Goal: Task Accomplishment & Management: Use online tool/utility

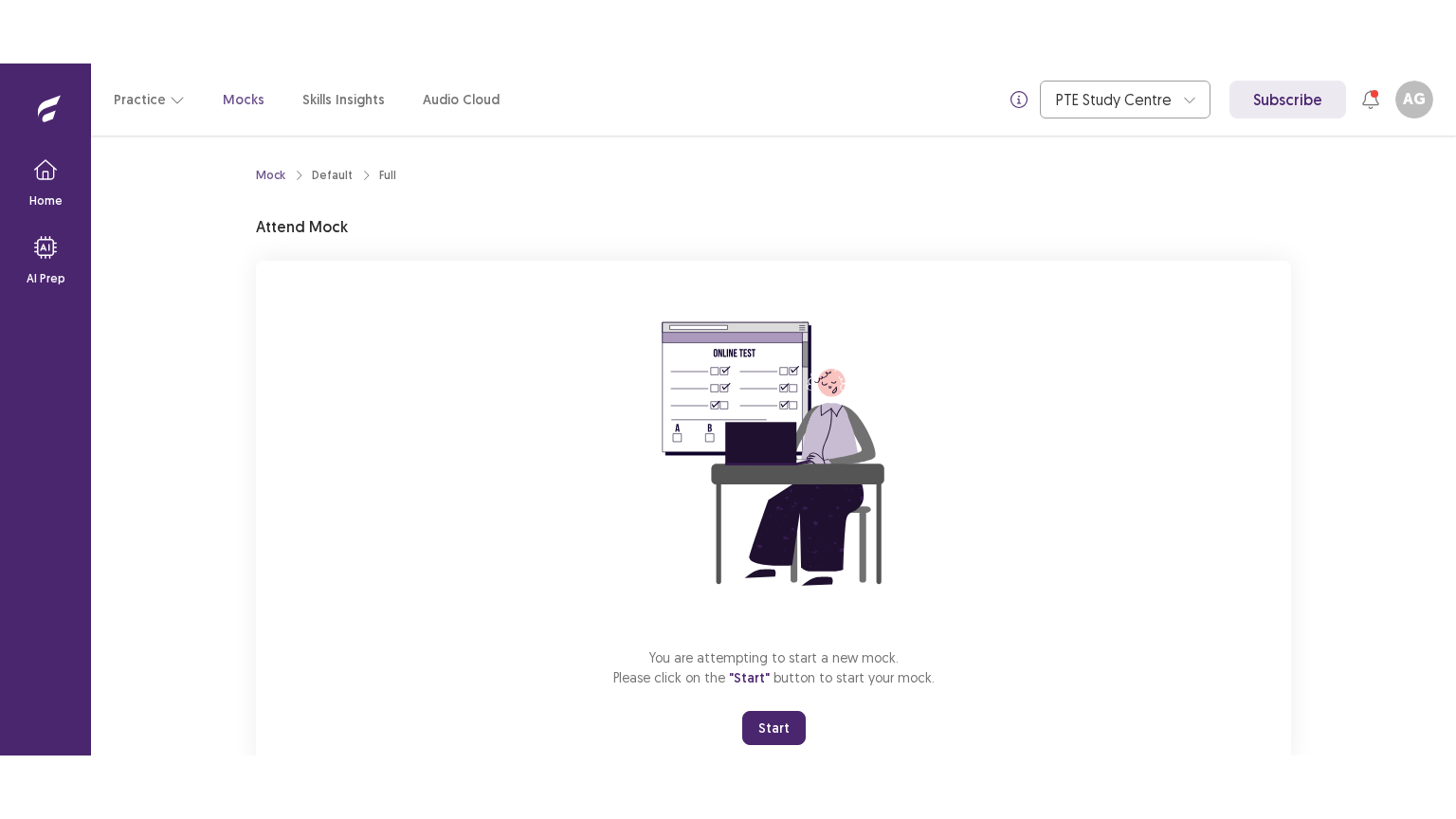
scroll to position [56, 0]
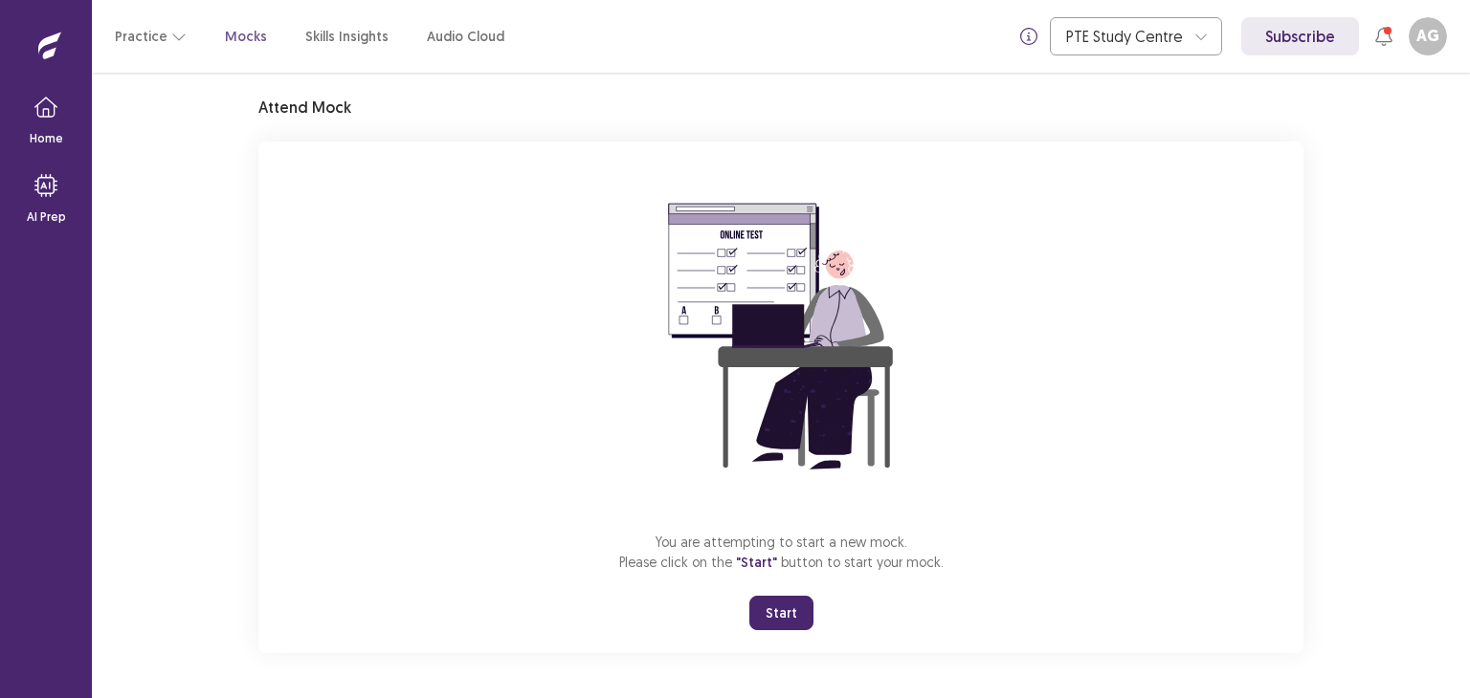
click at [782, 608] on button "Start" at bounding box center [781, 613] width 64 height 34
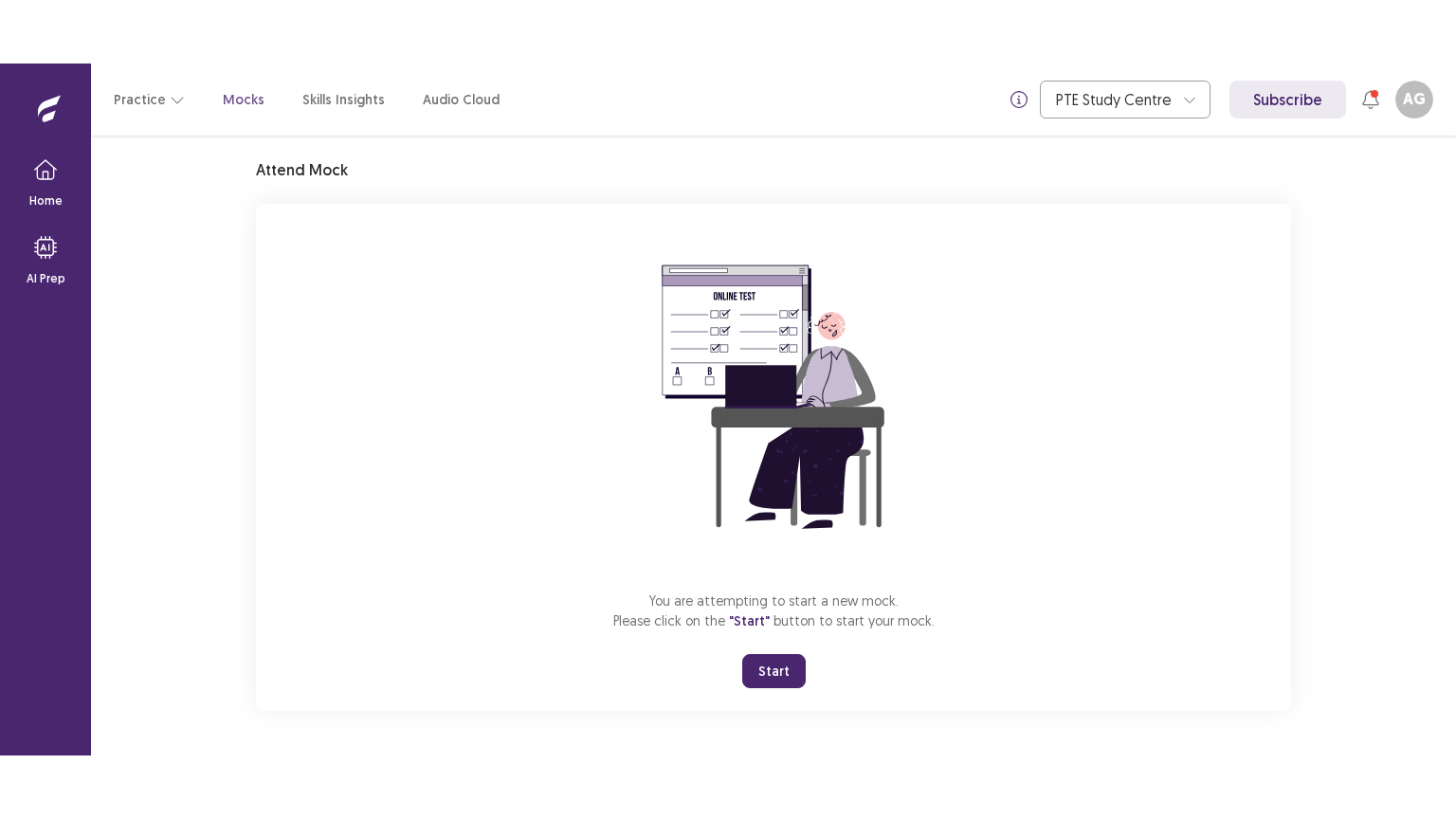
scroll to position [0, 0]
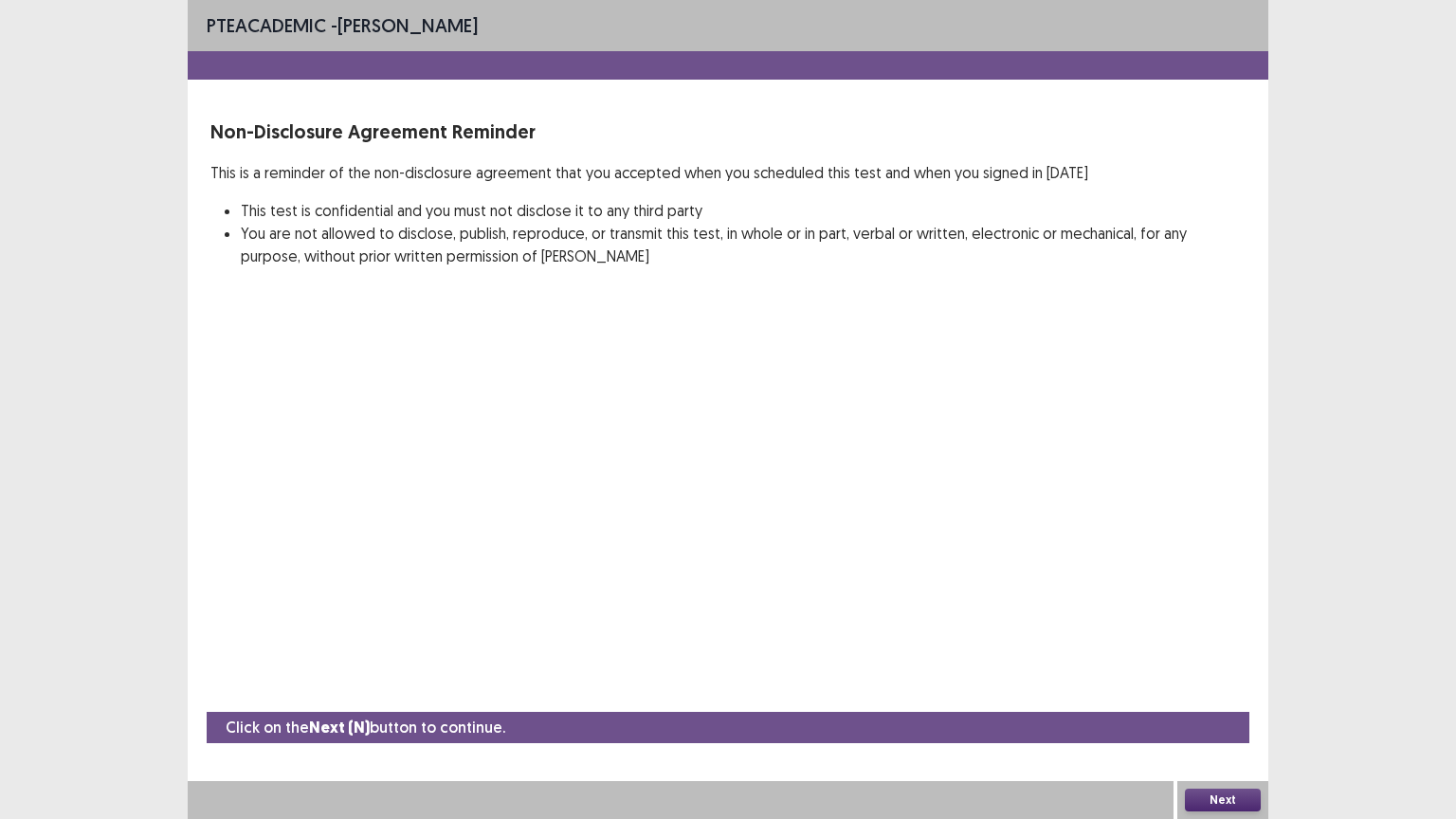
click at [1232, 691] on button "Next" at bounding box center [1222, 799] width 76 height 23
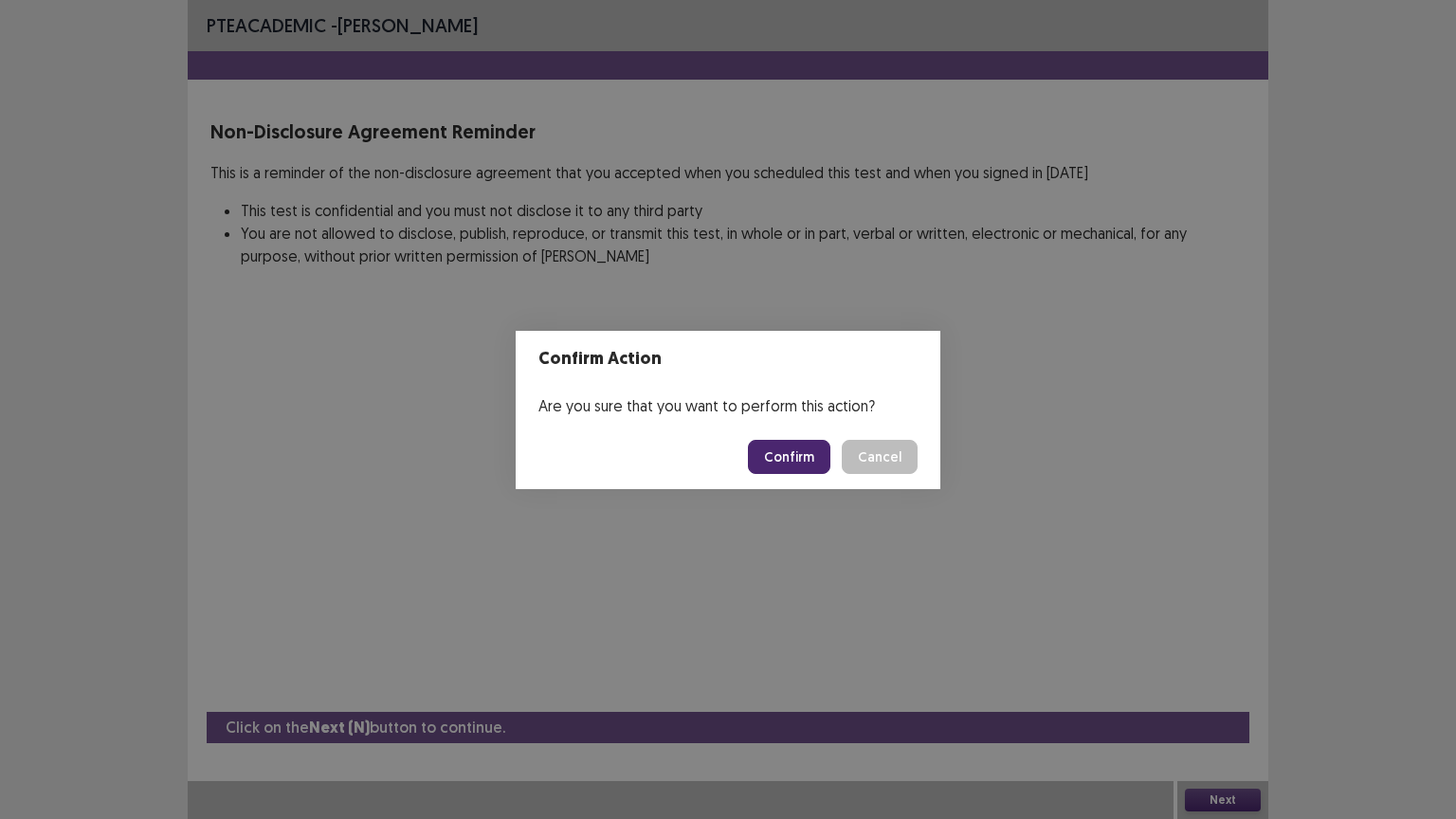
click at [815, 466] on button "Confirm" at bounding box center [788, 457] width 82 height 34
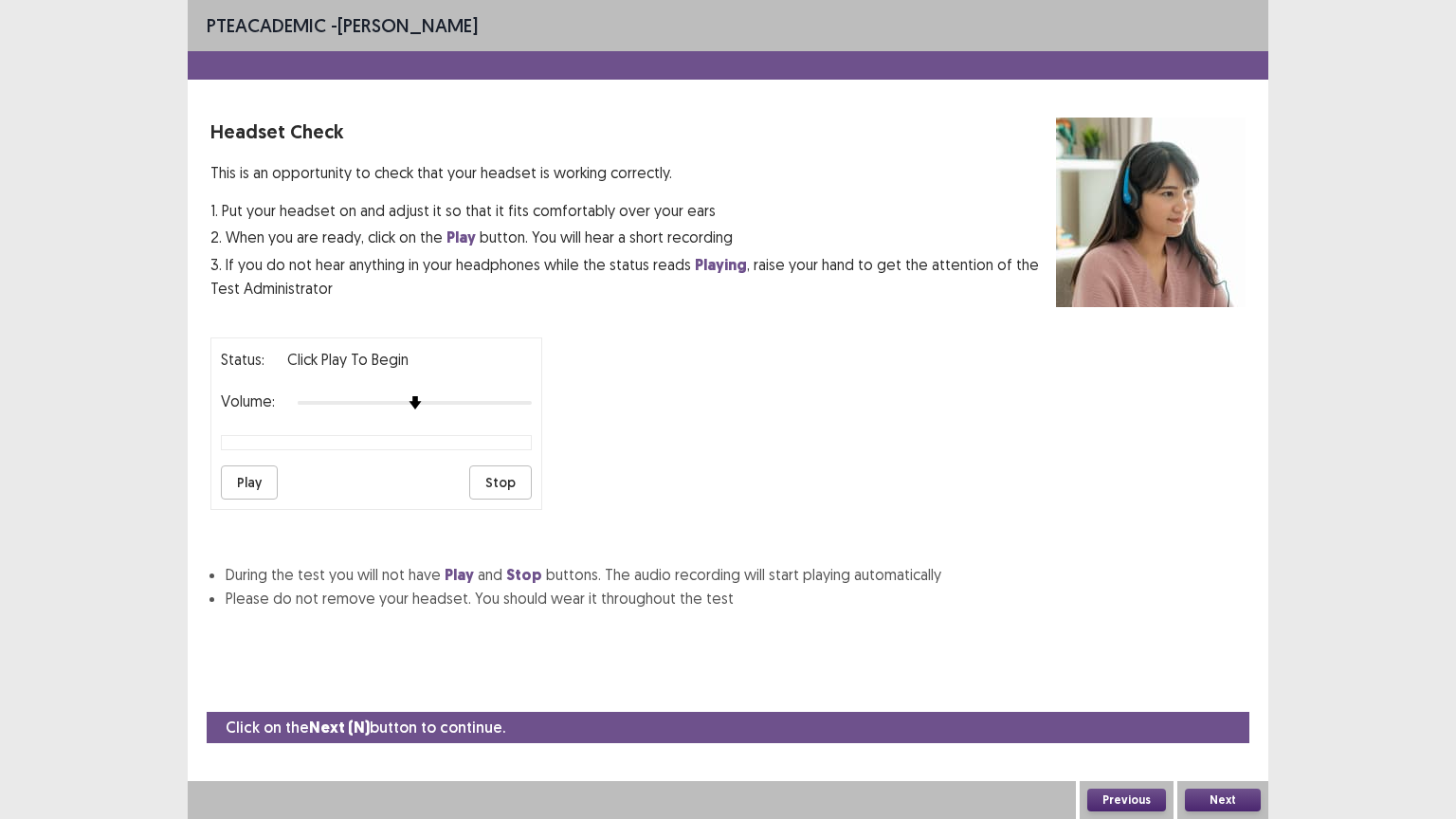
click at [235, 465] on button "Play" at bounding box center [249, 482] width 56 height 34
click at [1226, 691] on button "Next" at bounding box center [1222, 799] width 76 height 23
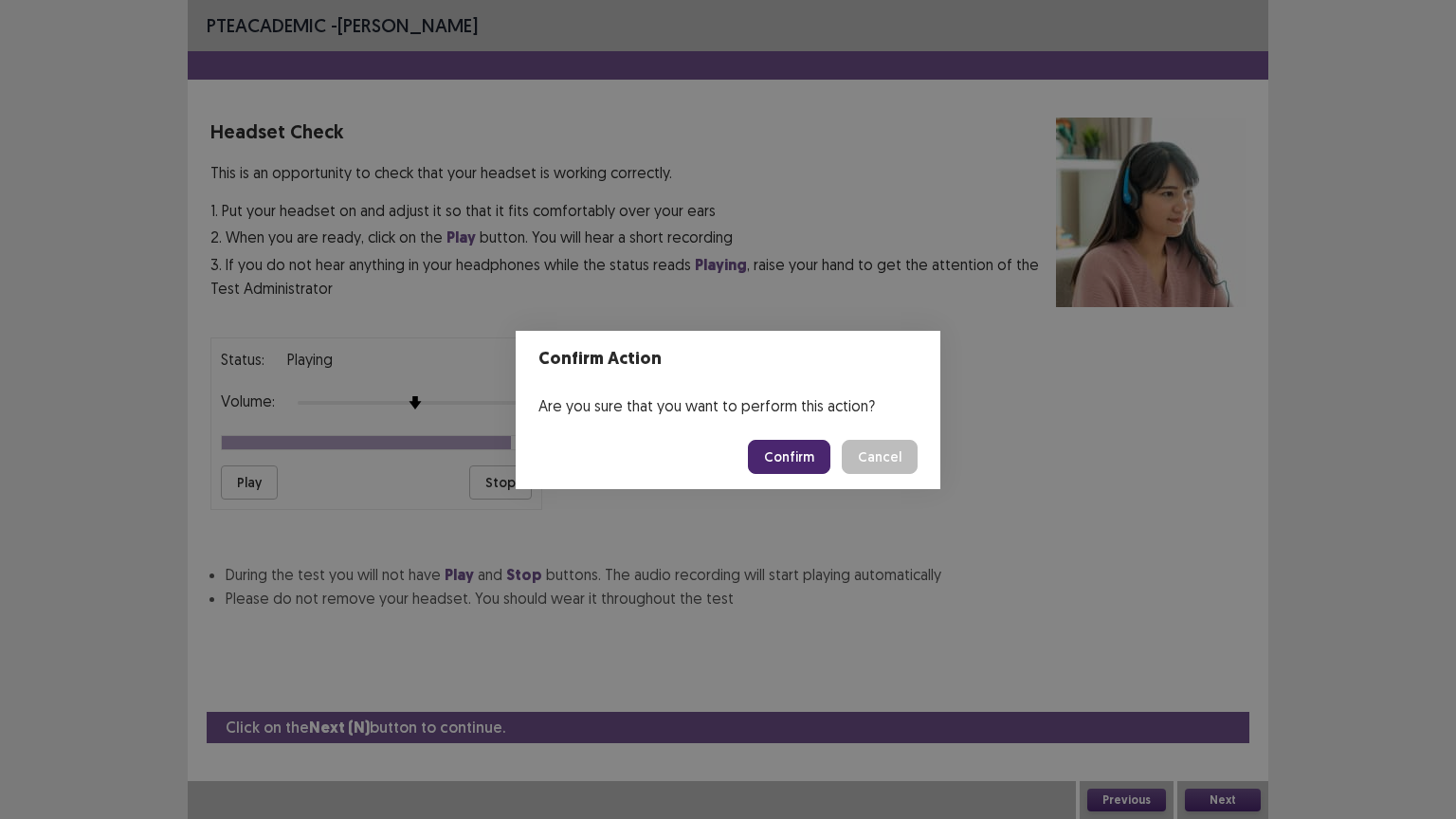
click at [808, 449] on button "Confirm" at bounding box center [788, 457] width 82 height 34
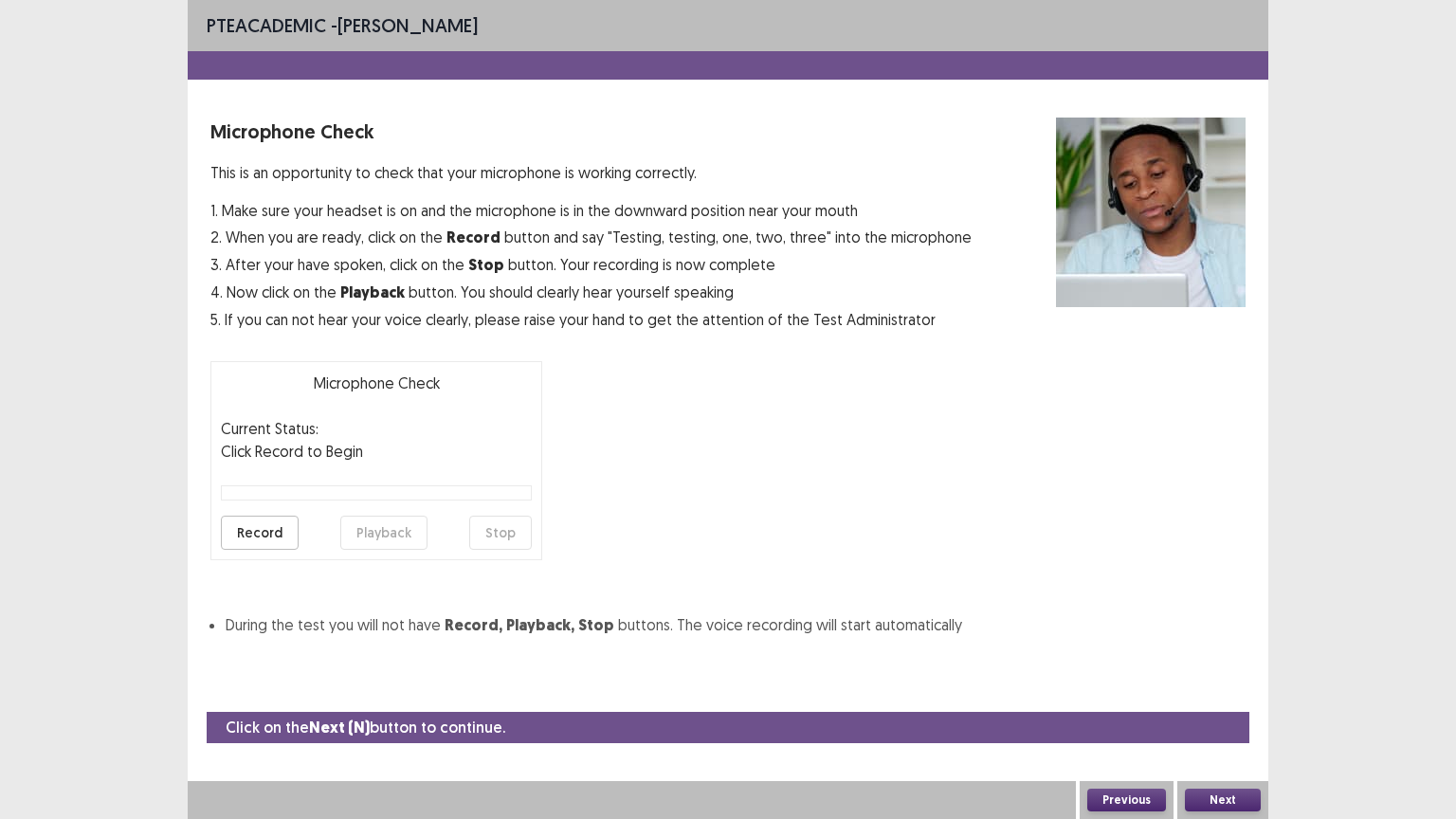
click at [1210, 691] on button "Next" at bounding box center [1222, 799] width 76 height 23
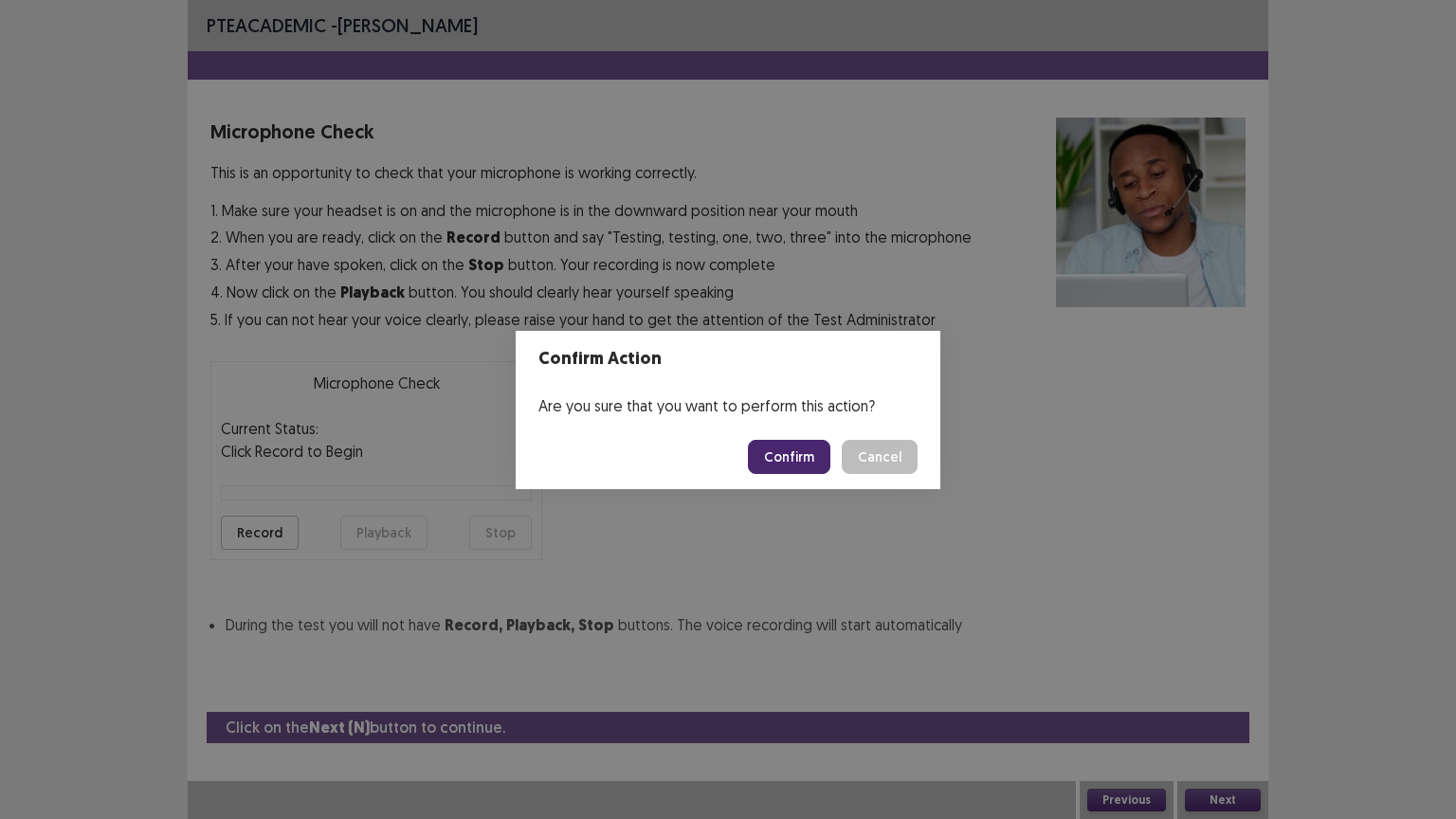
click at [798, 454] on button "Confirm" at bounding box center [788, 457] width 82 height 34
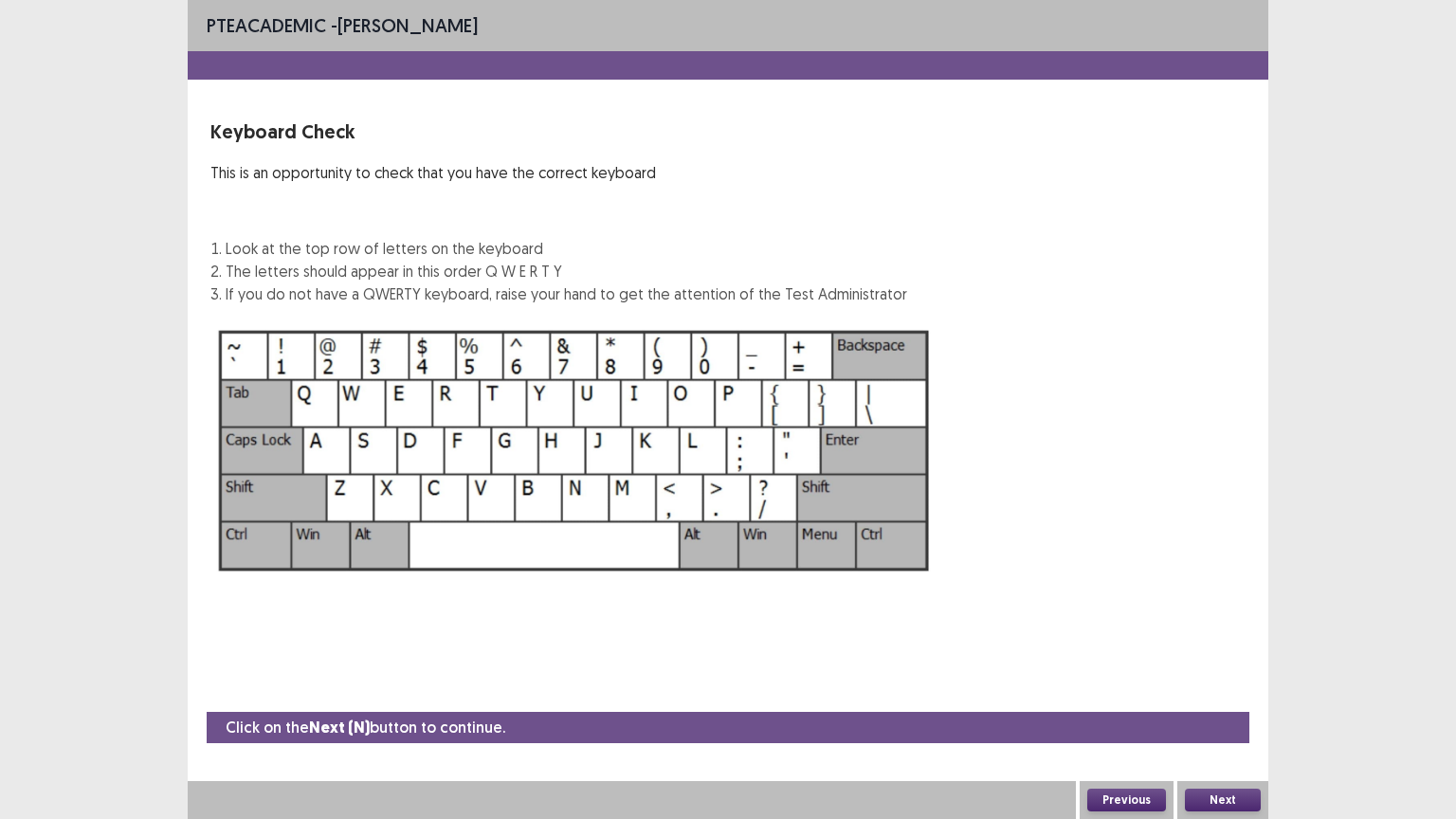
click at [1233, 691] on button "Next" at bounding box center [1222, 799] width 76 height 23
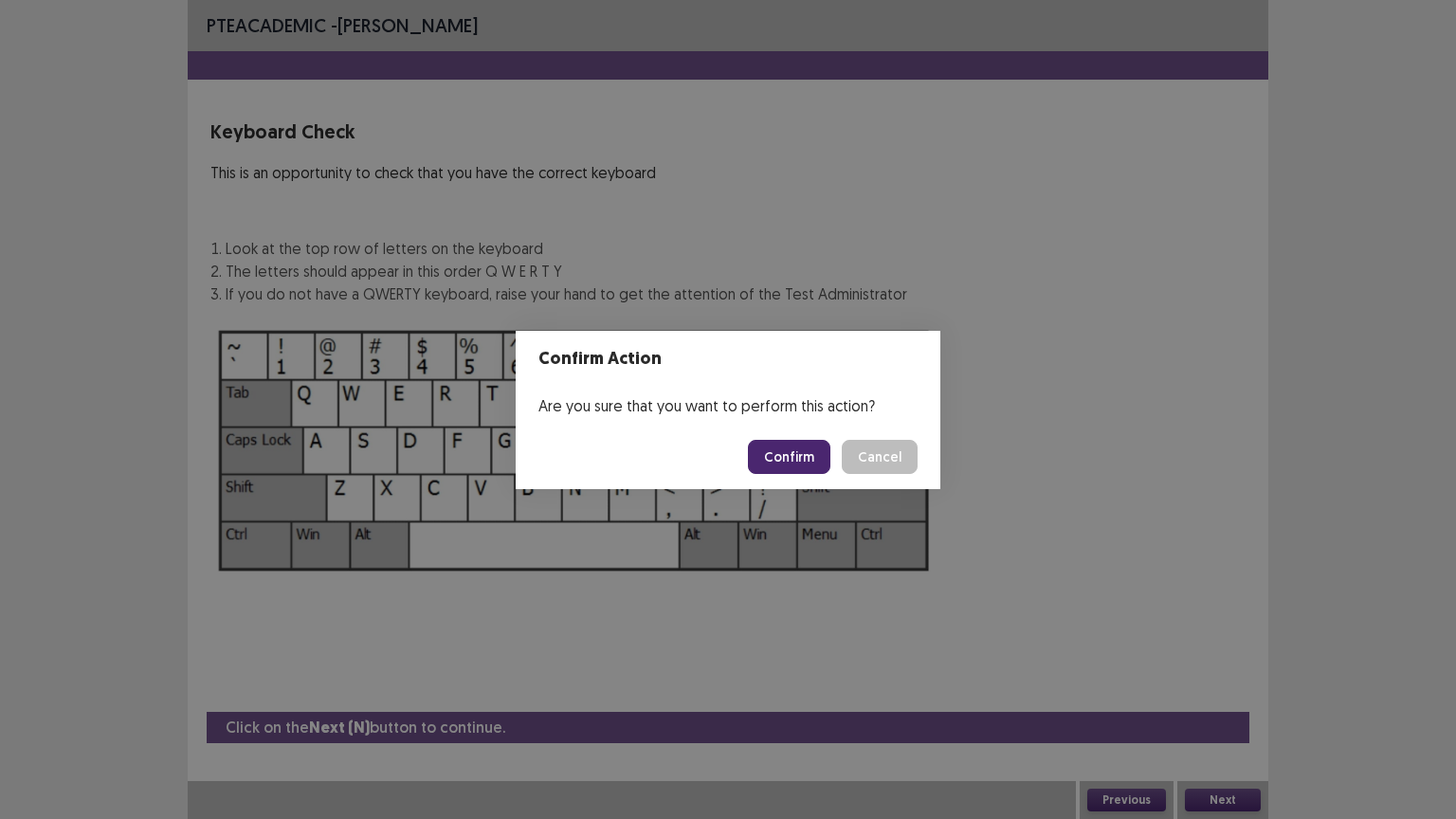
click at [796, 455] on button "Confirm" at bounding box center [788, 457] width 82 height 34
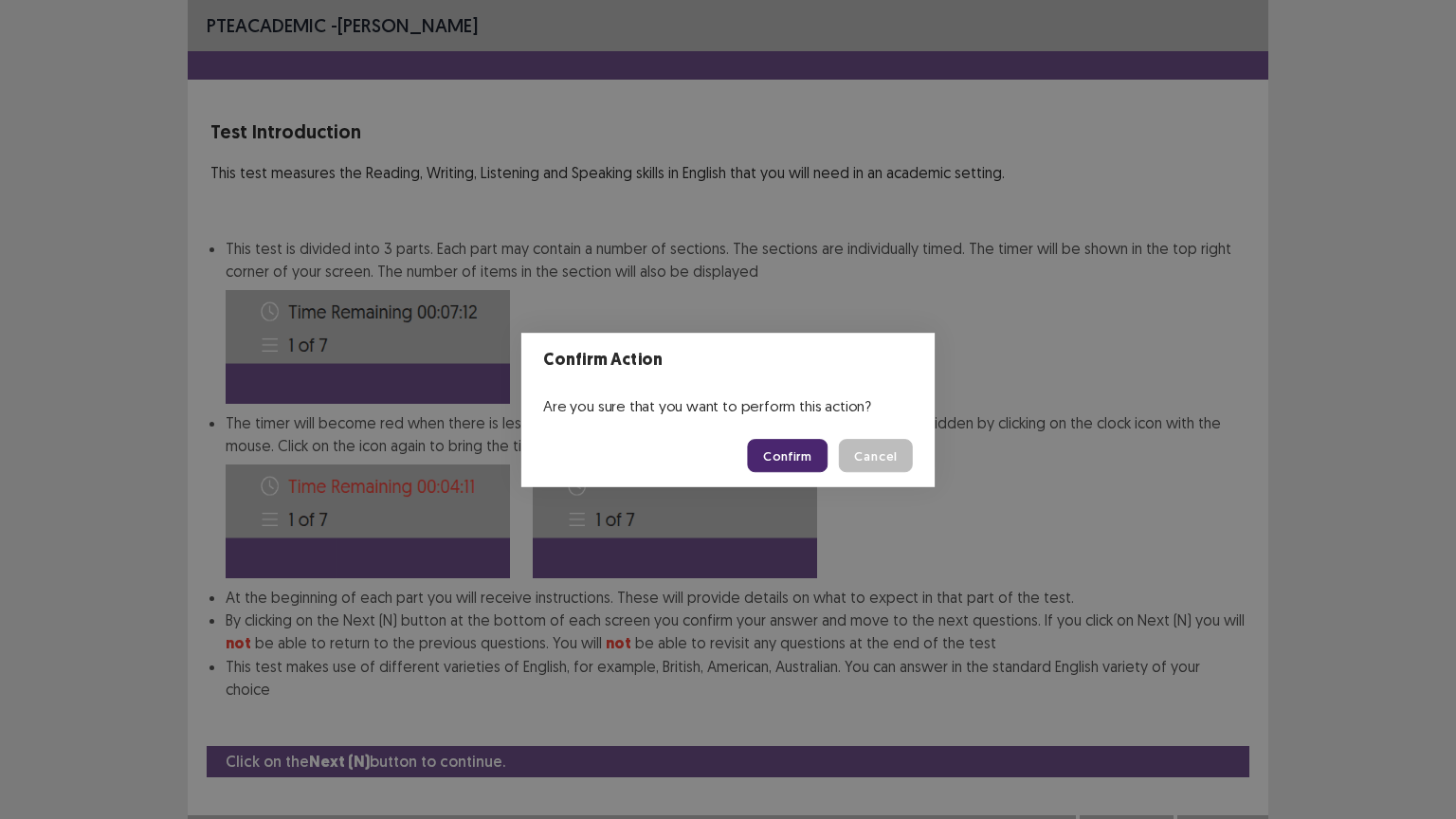
scroll to position [2, 0]
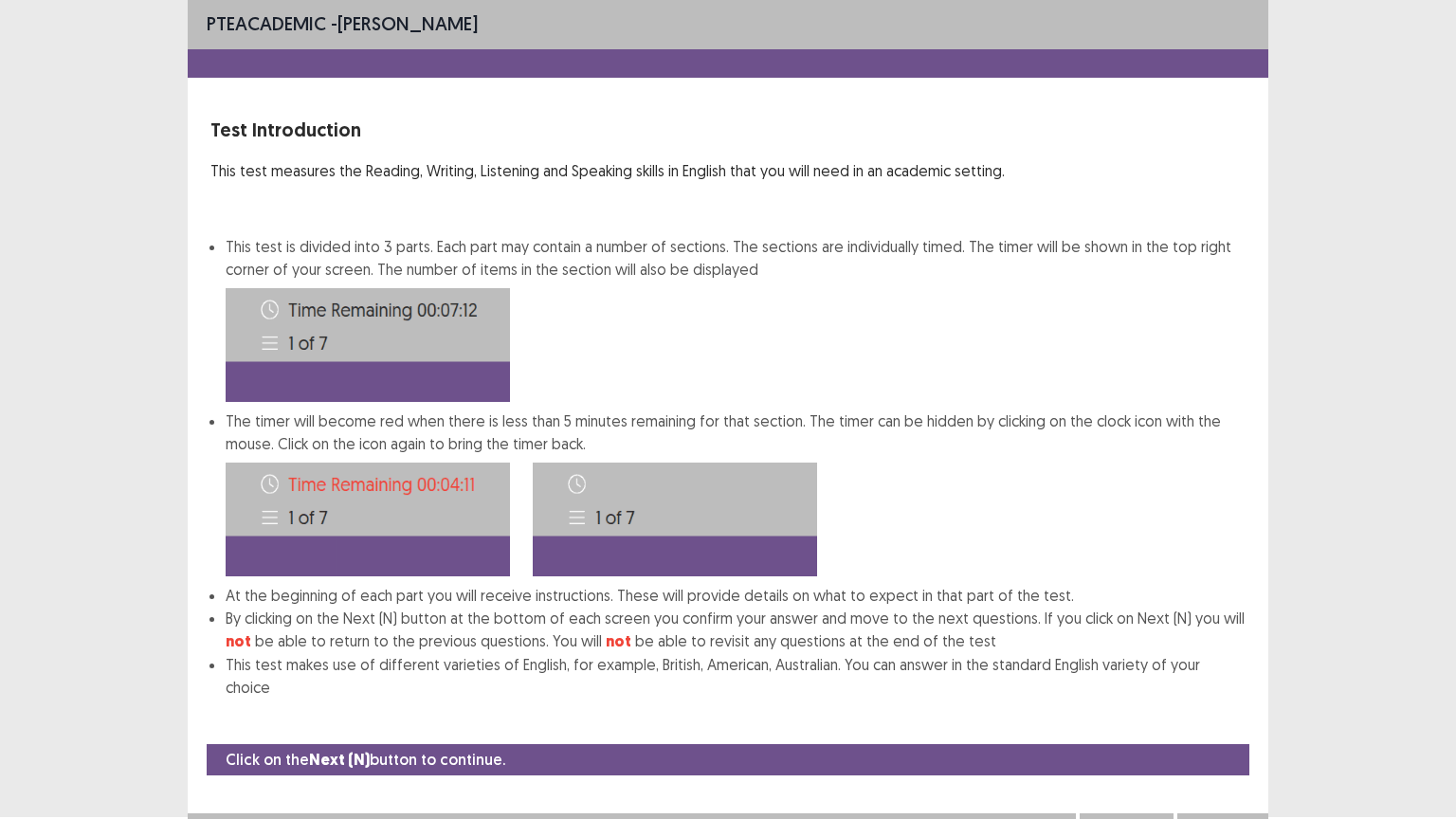
click at [1227, 691] on button "Next" at bounding box center [1222, 832] width 76 height 23
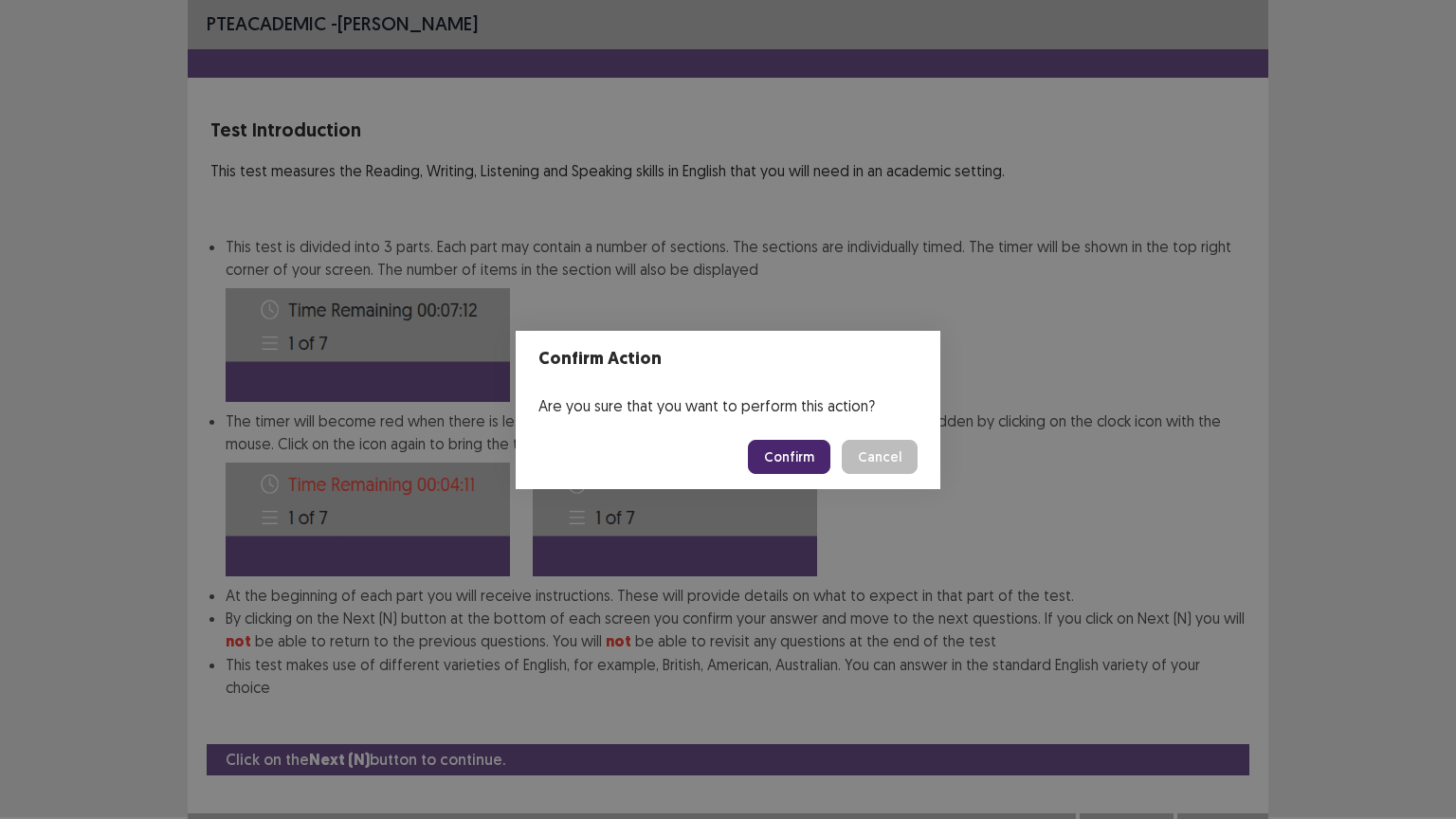
click at [786, 450] on button "Confirm" at bounding box center [788, 457] width 82 height 34
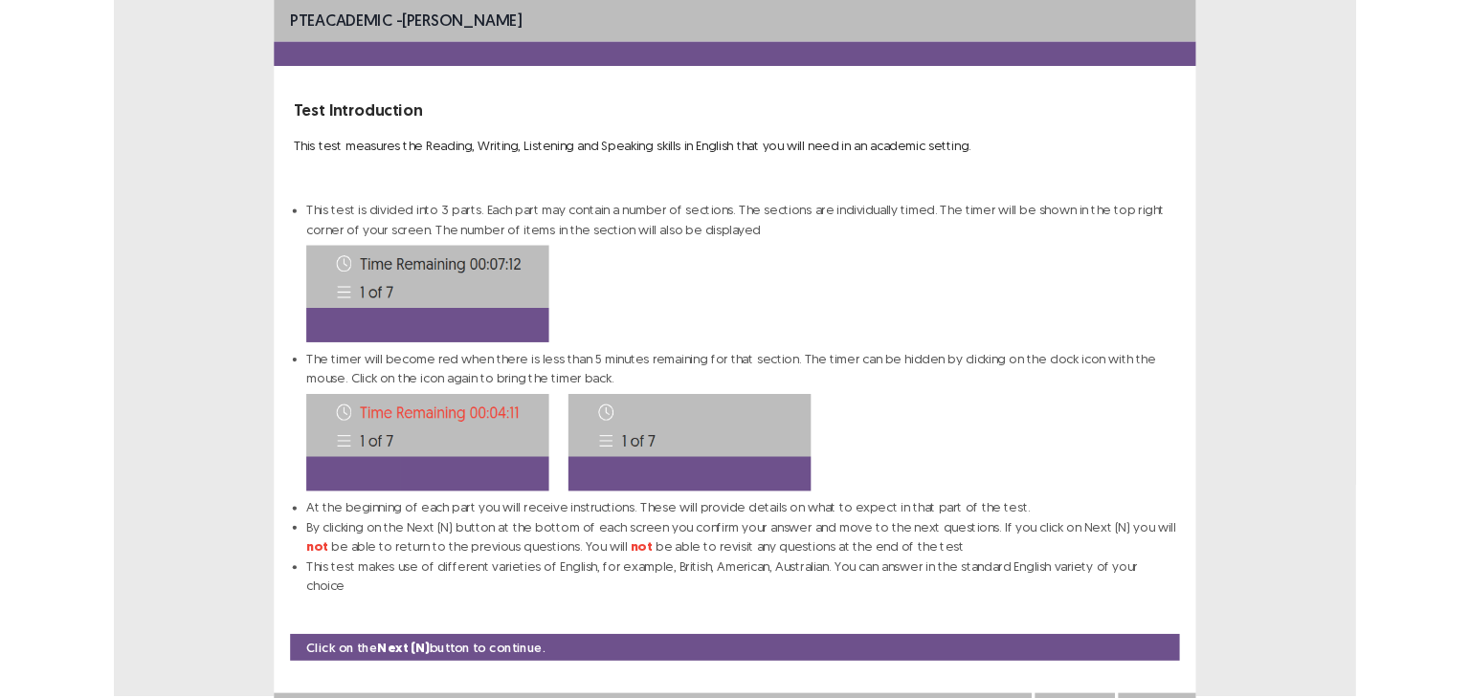
scroll to position [0, 0]
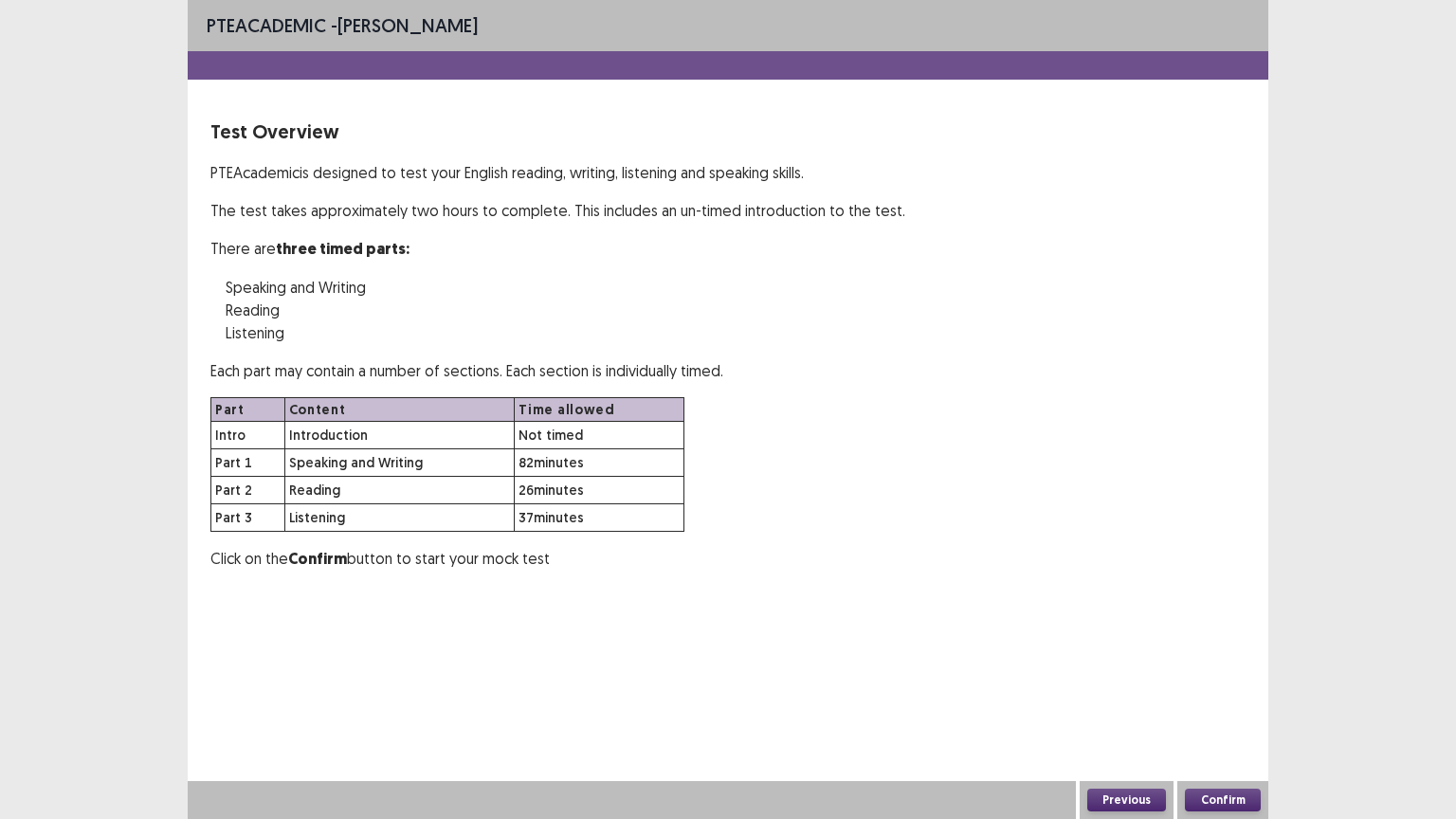
click at [1230, 691] on button "Confirm" at bounding box center [1222, 799] width 76 height 23
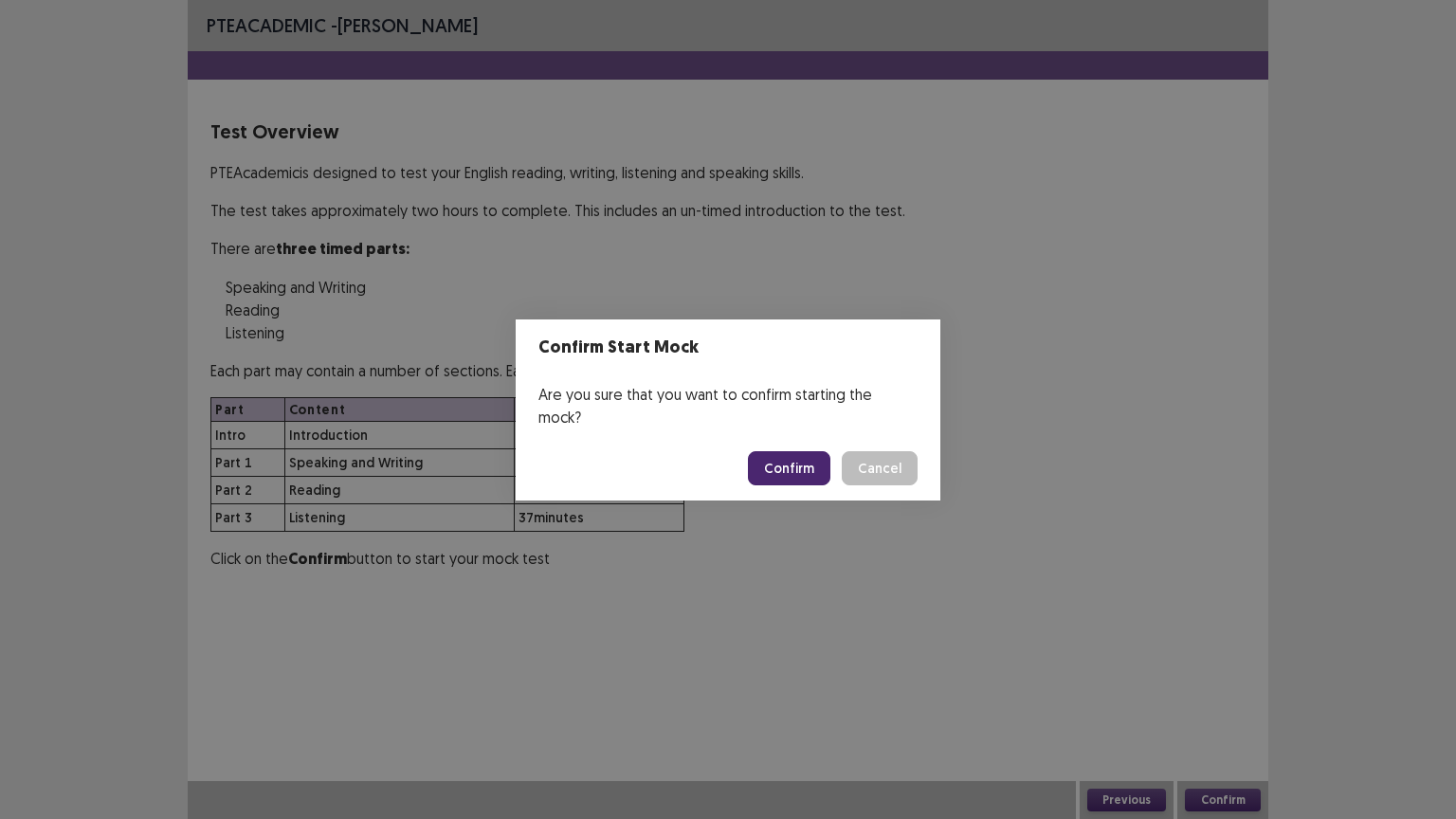
click at [797, 460] on button "Confirm" at bounding box center [788, 467] width 82 height 34
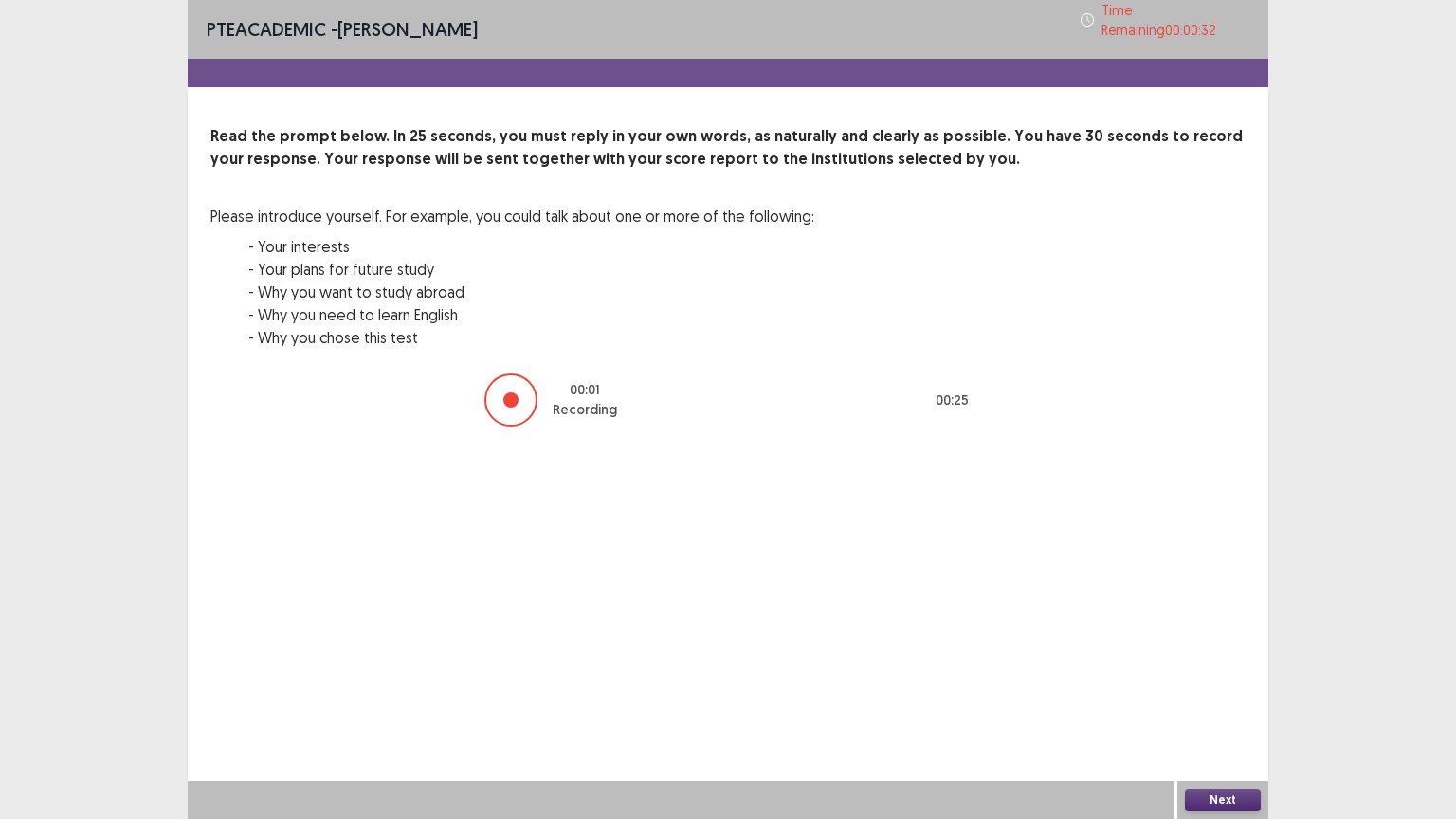
click at [1235, 691] on button "Next" at bounding box center [1222, 799] width 76 height 23
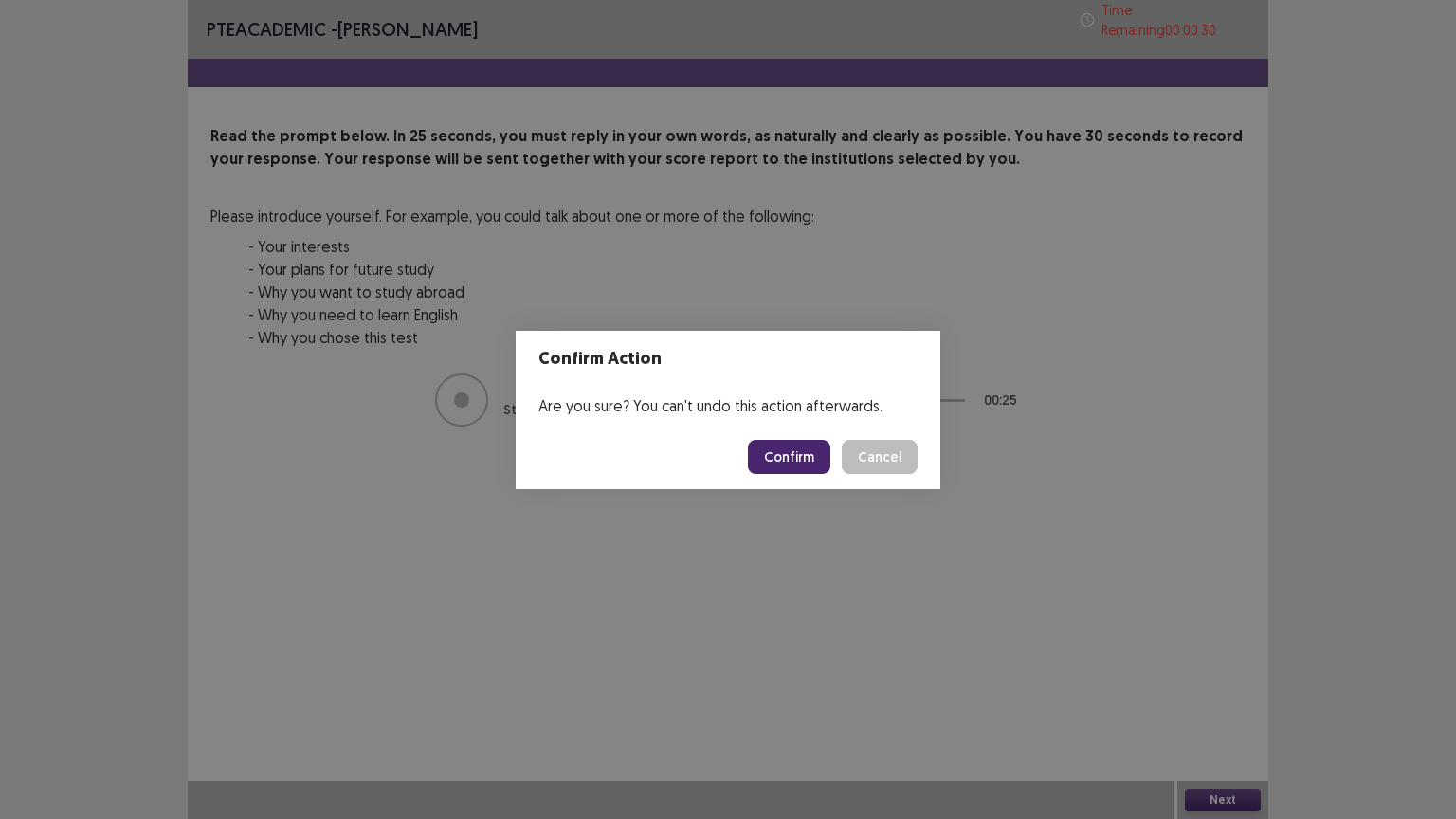
click at [792, 451] on button "Confirm" at bounding box center [788, 457] width 82 height 34
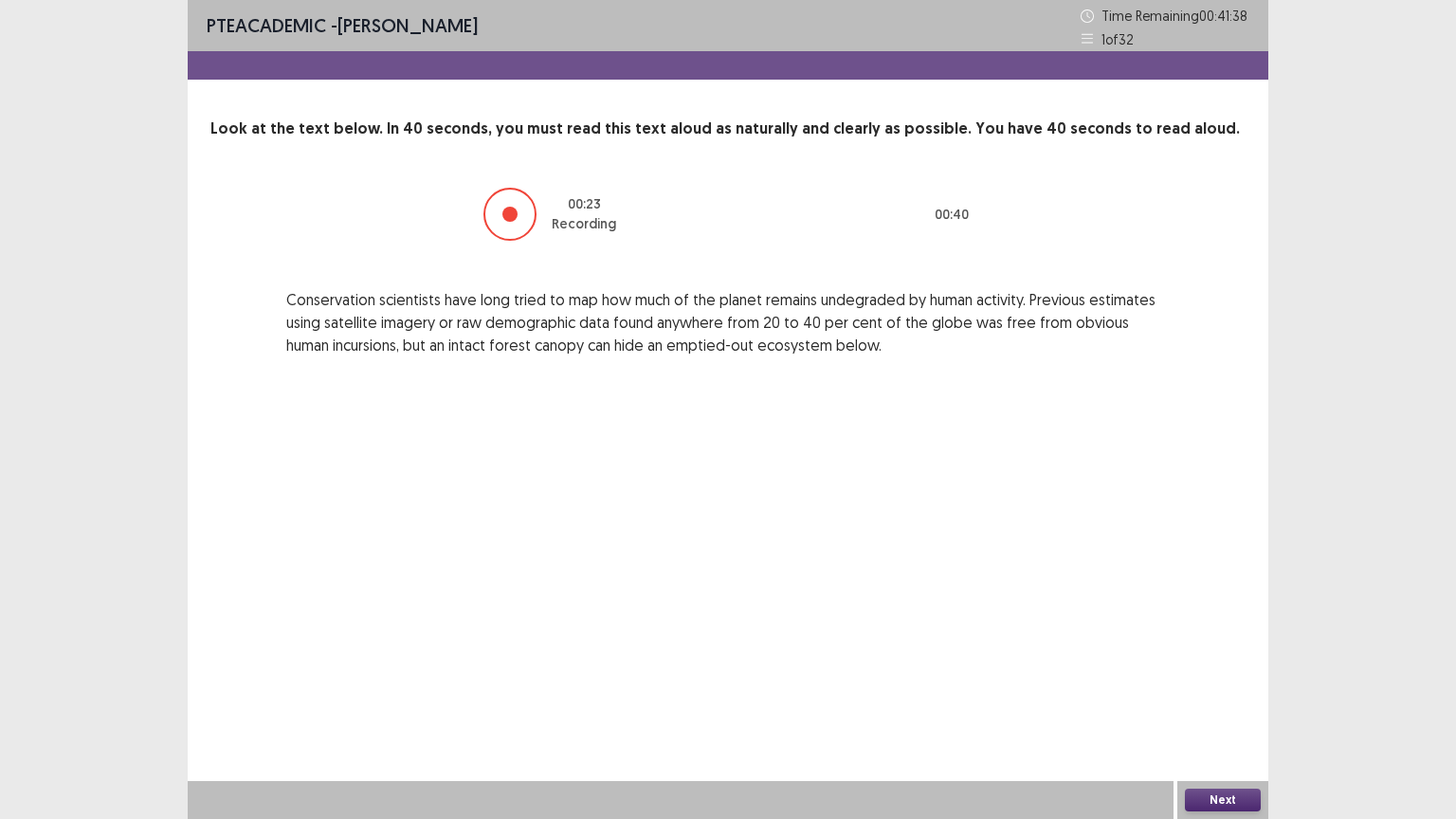
click at [1220, 691] on button "Next" at bounding box center [1222, 799] width 76 height 23
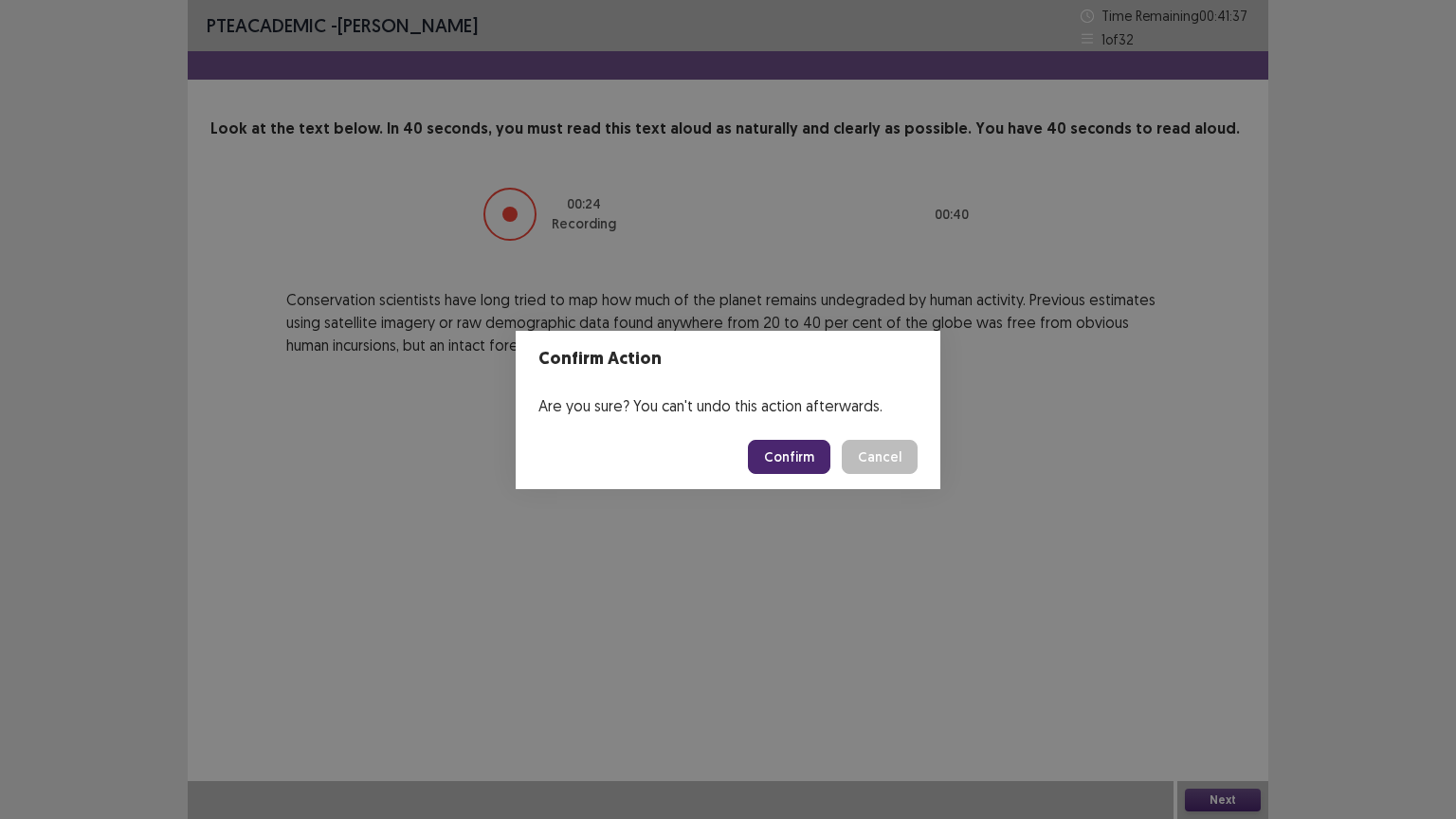
click at [795, 459] on button "Confirm" at bounding box center [788, 457] width 82 height 34
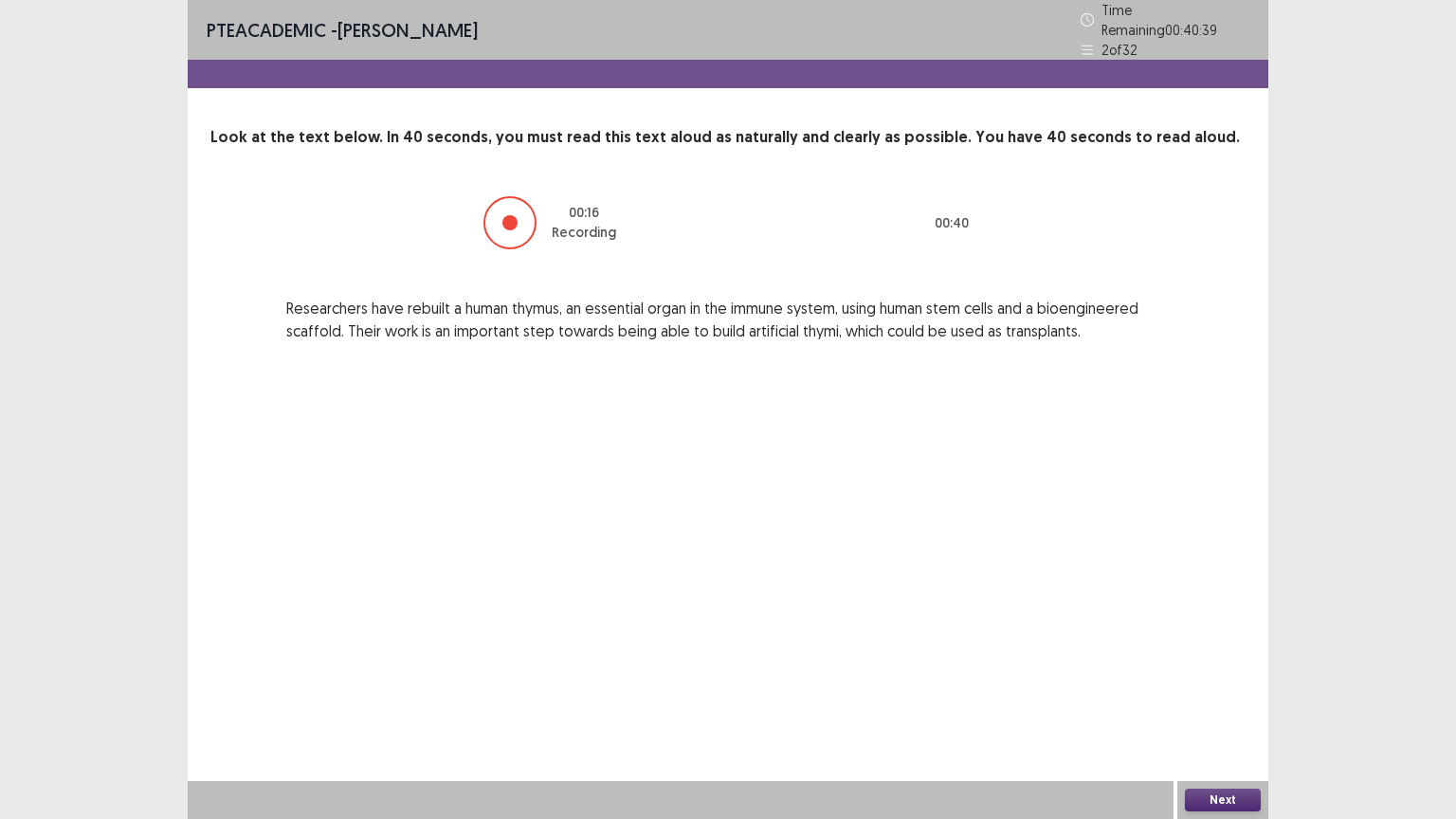
click at [1210, 691] on button "Next" at bounding box center [1222, 799] width 76 height 23
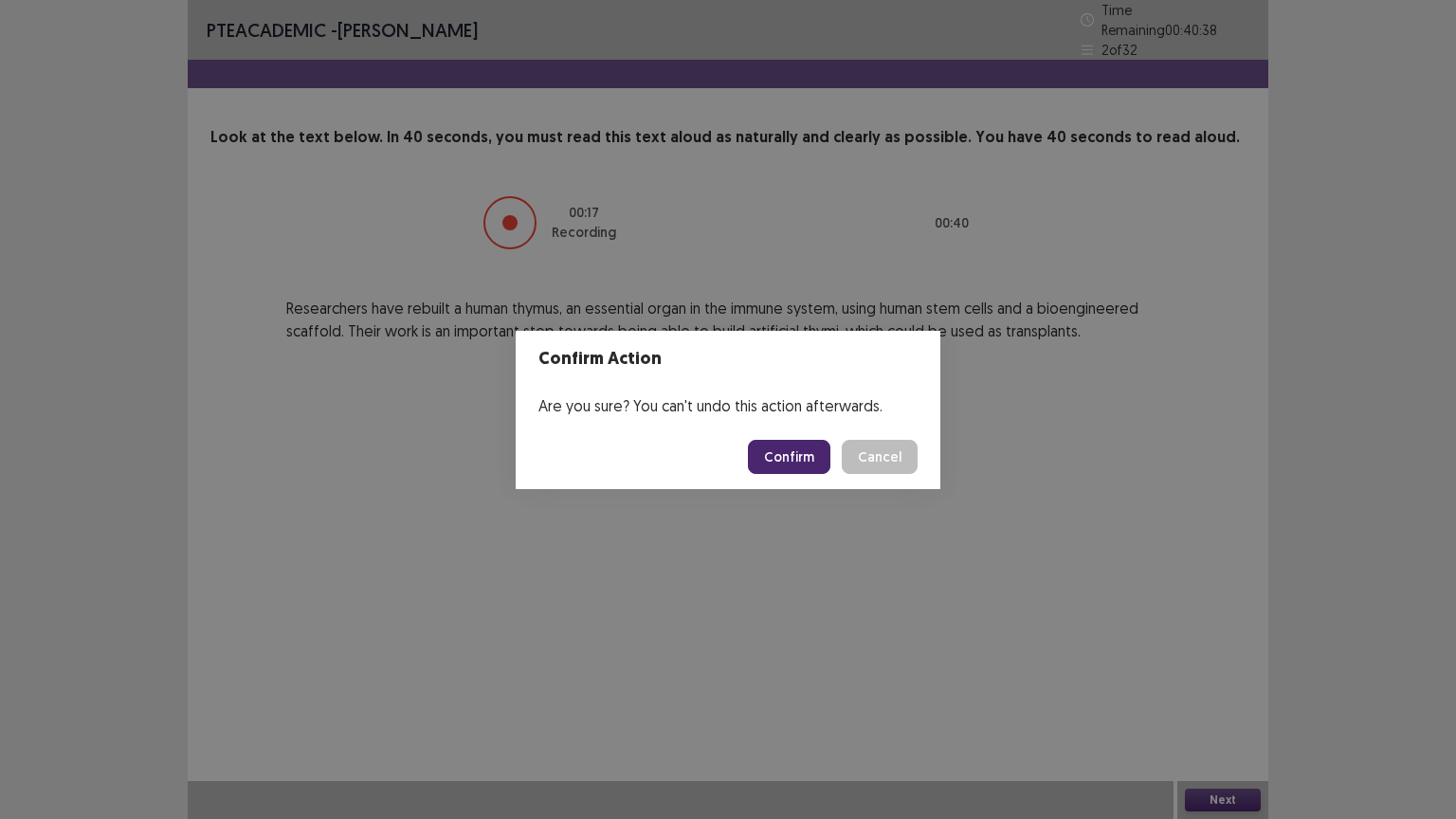
click at [796, 460] on button "Confirm" at bounding box center [788, 457] width 82 height 34
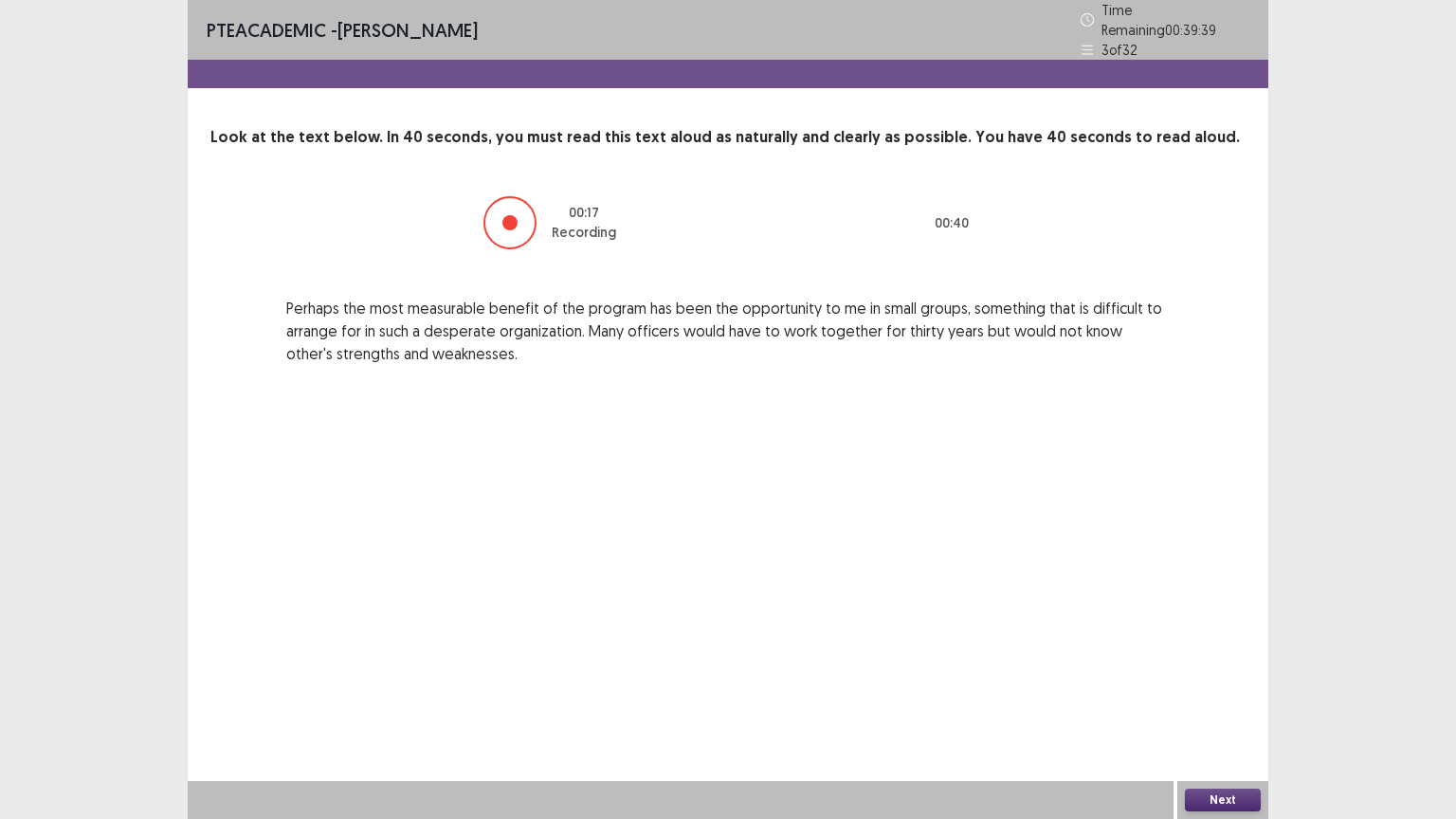
click at [1235, 691] on button "Next" at bounding box center [1222, 799] width 76 height 23
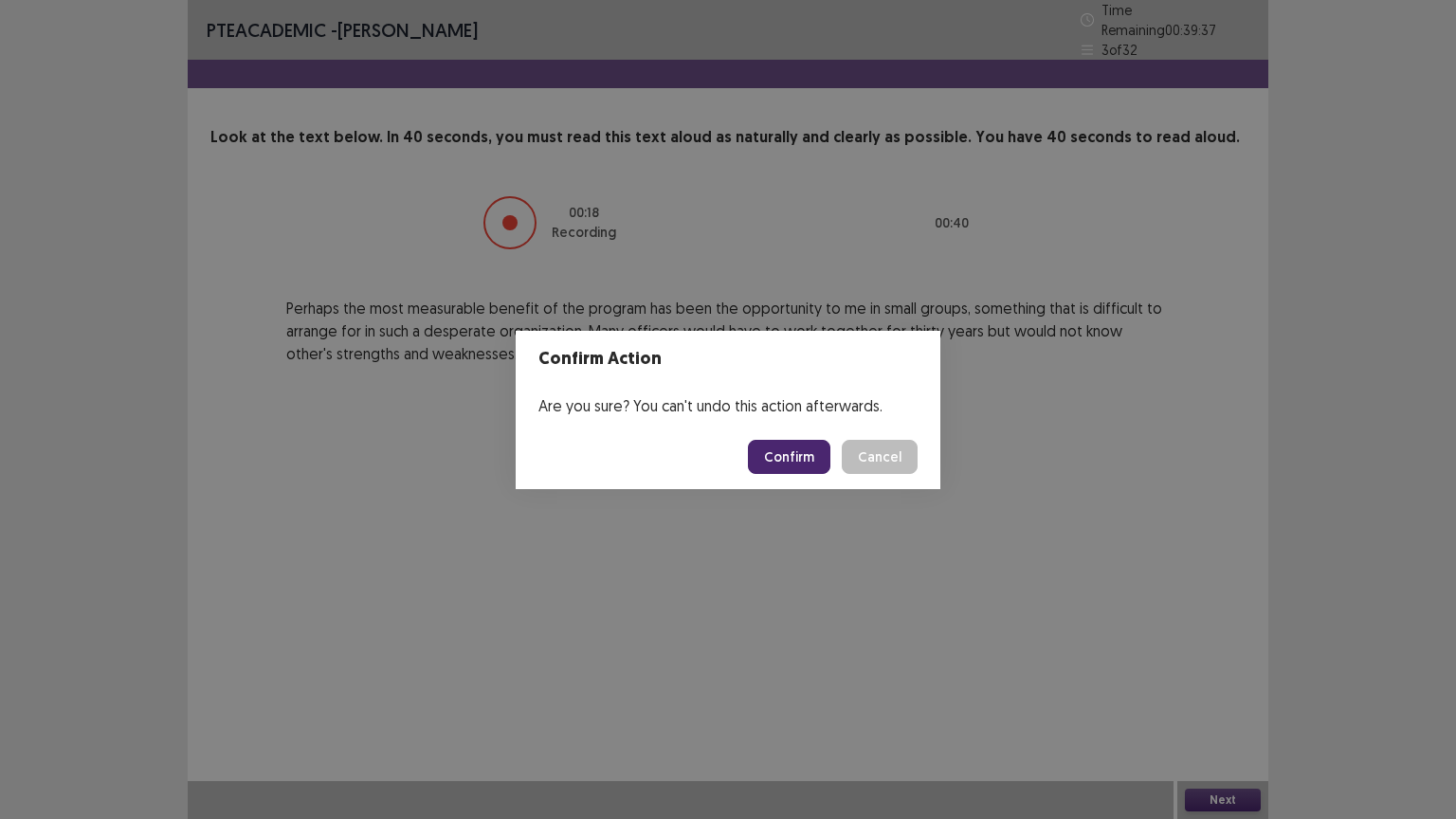
click at [819, 460] on button "Confirm" at bounding box center [788, 457] width 82 height 34
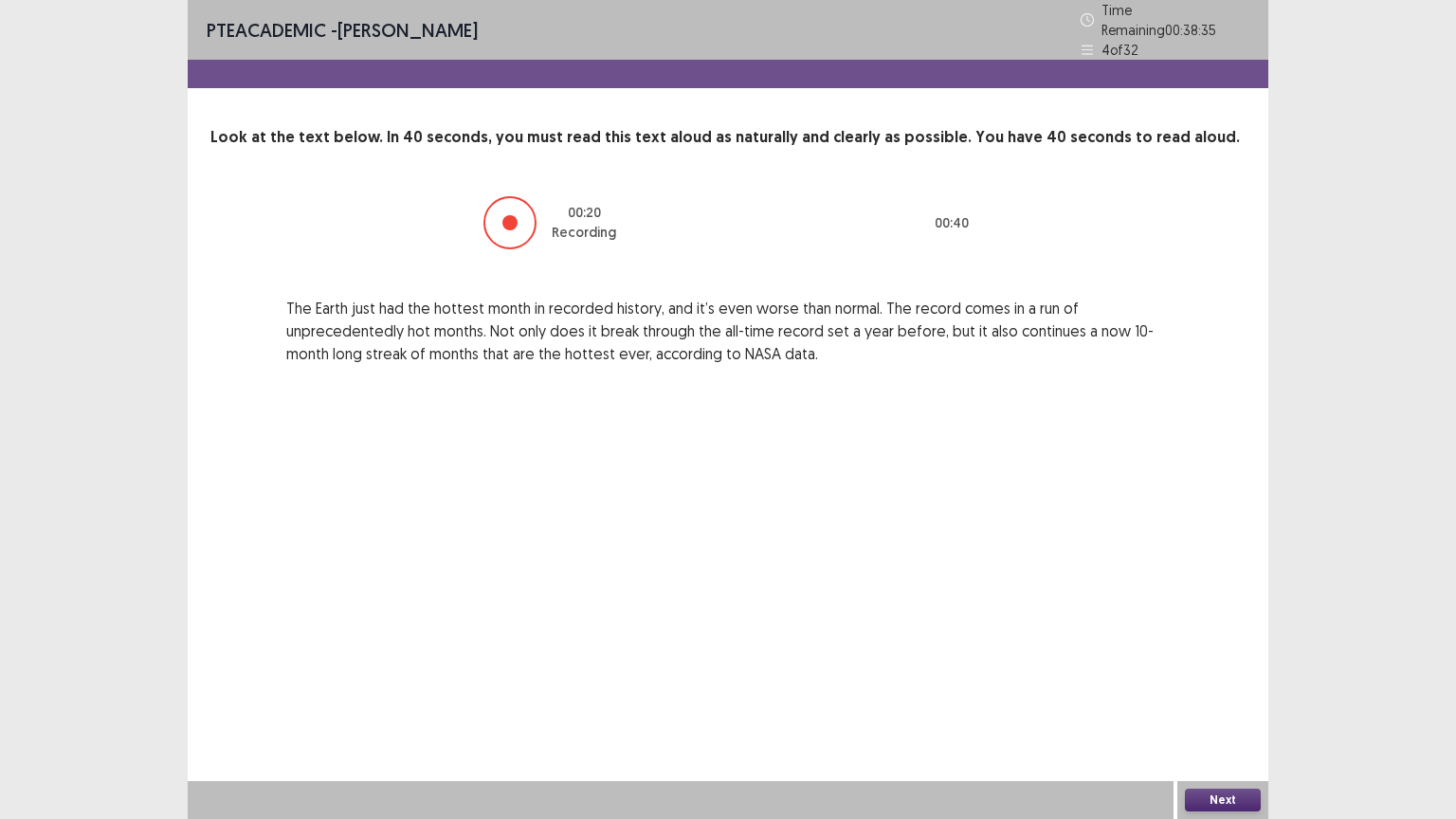
click at [1213, 691] on button "Next" at bounding box center [1222, 799] width 76 height 23
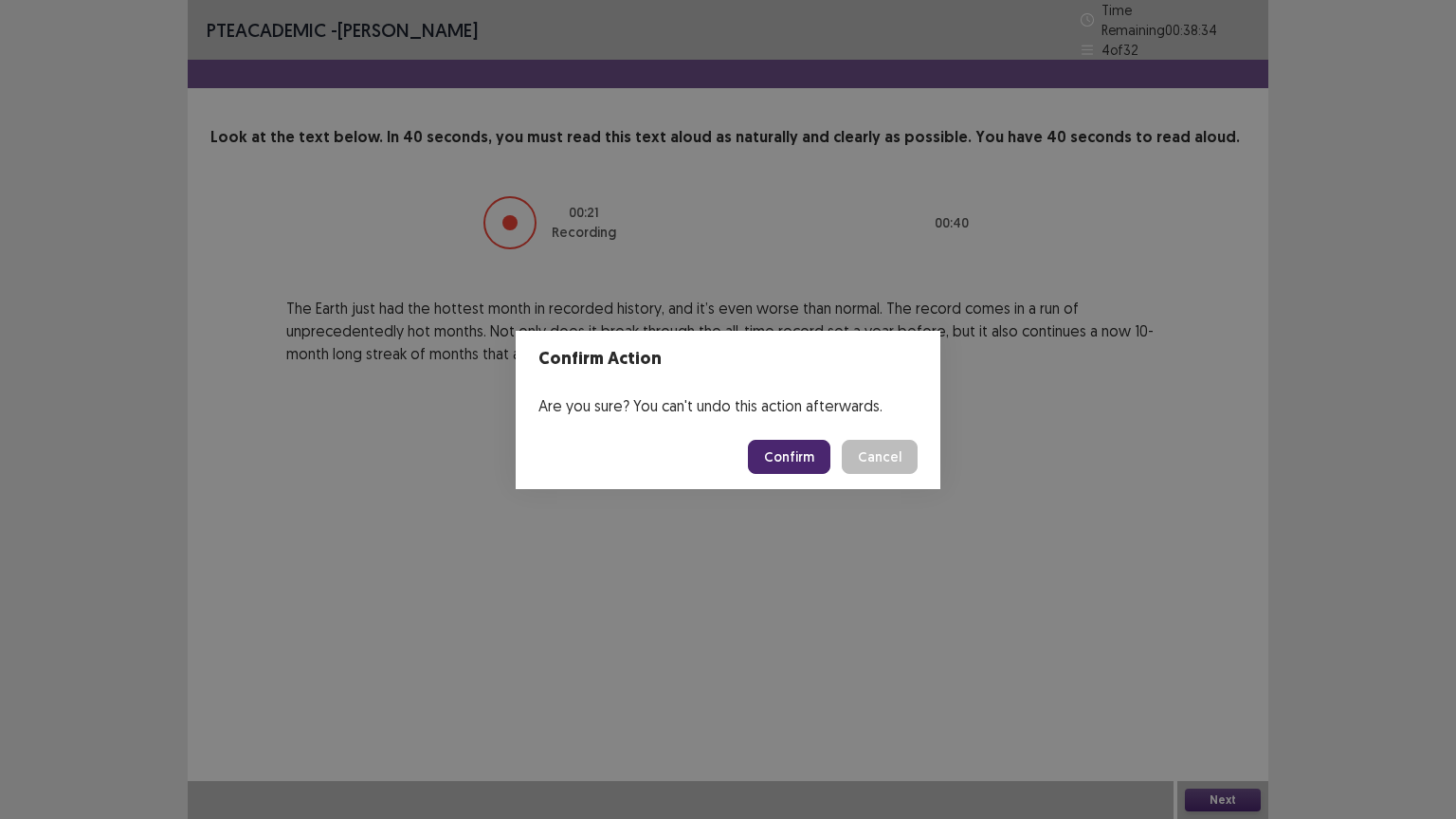
click at [801, 450] on button "Confirm" at bounding box center [788, 457] width 82 height 34
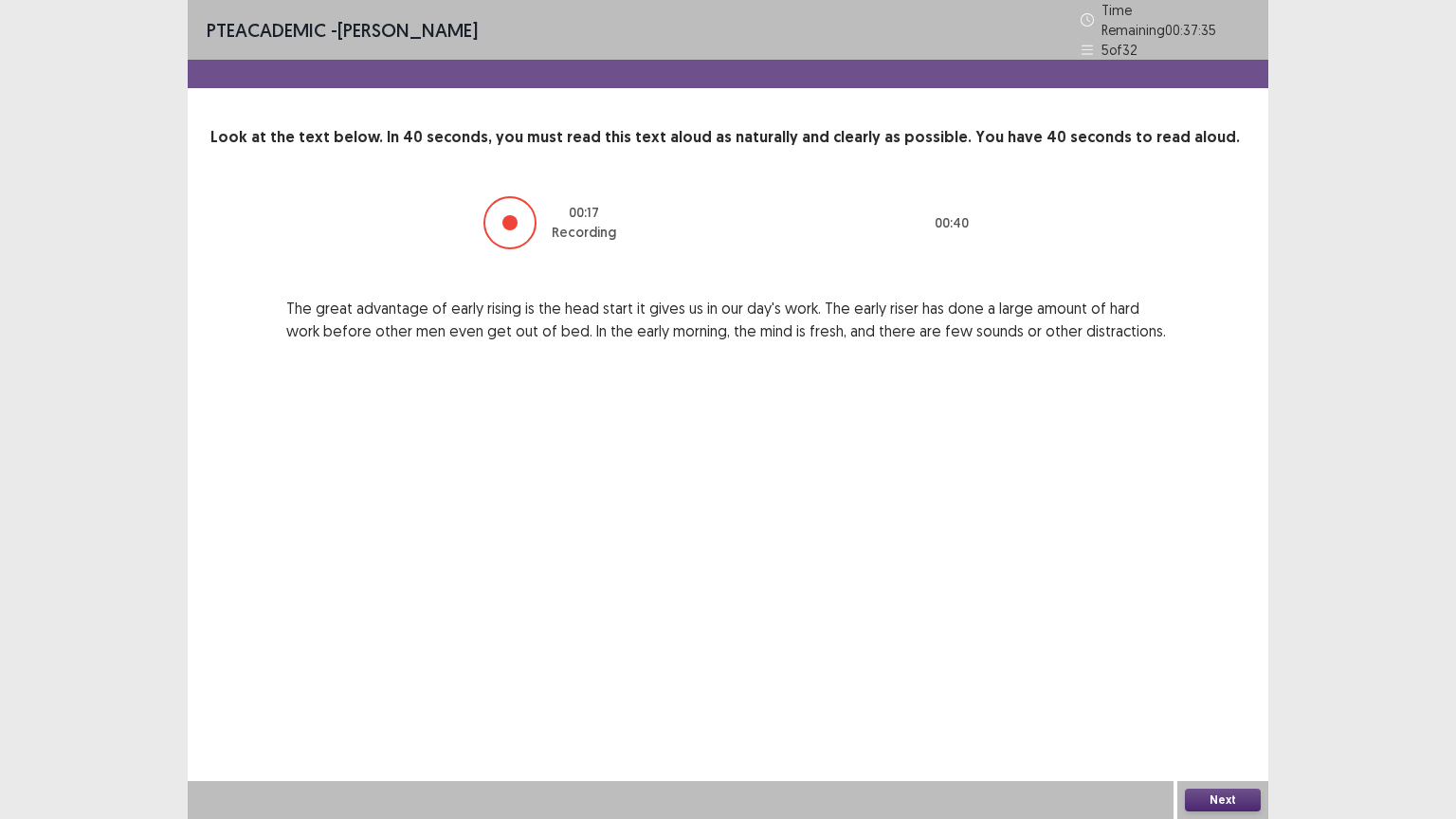
click at [1221, 691] on button "Next" at bounding box center [1222, 799] width 76 height 23
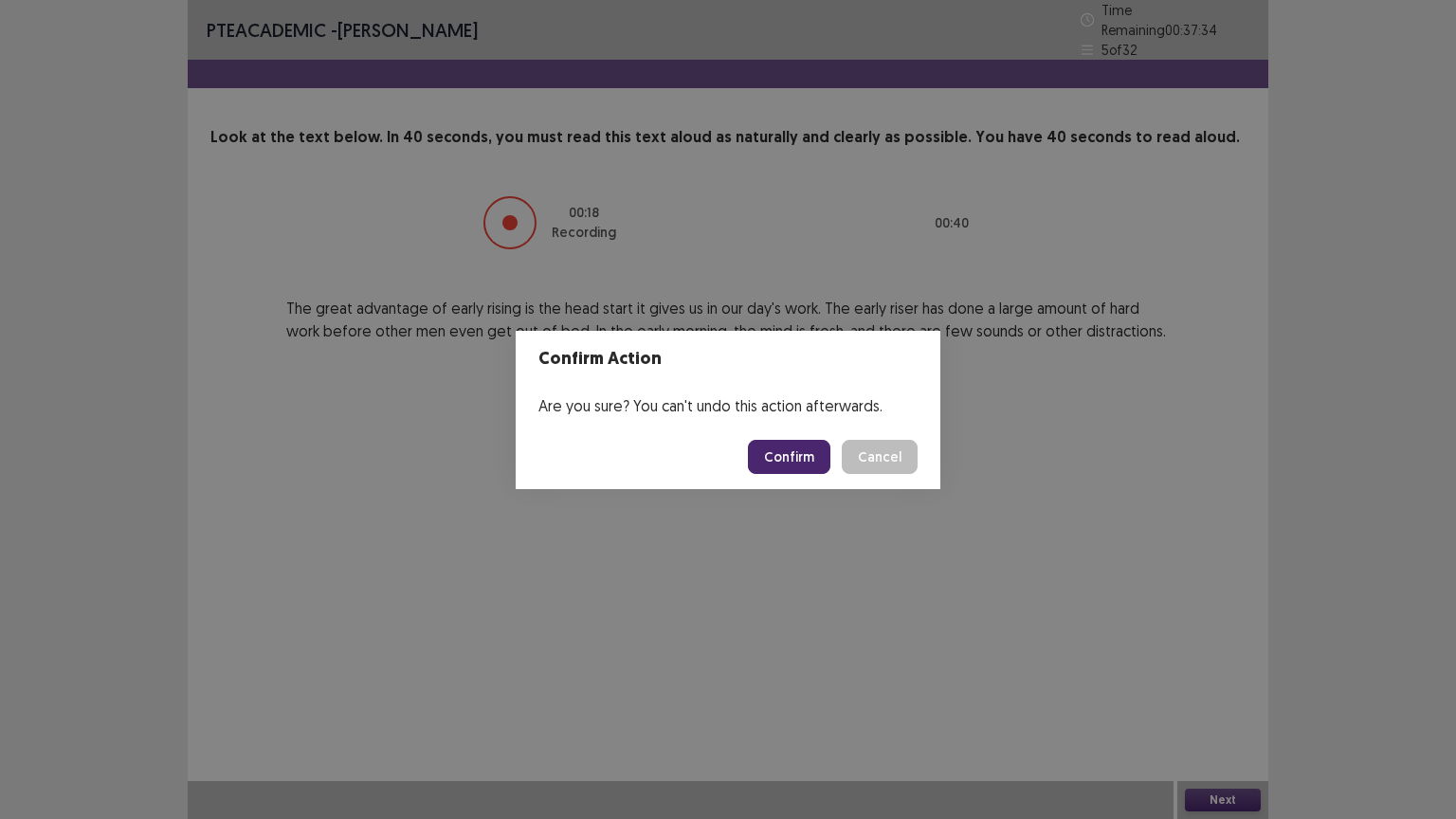
click at [800, 448] on button "Confirm" at bounding box center [788, 457] width 82 height 34
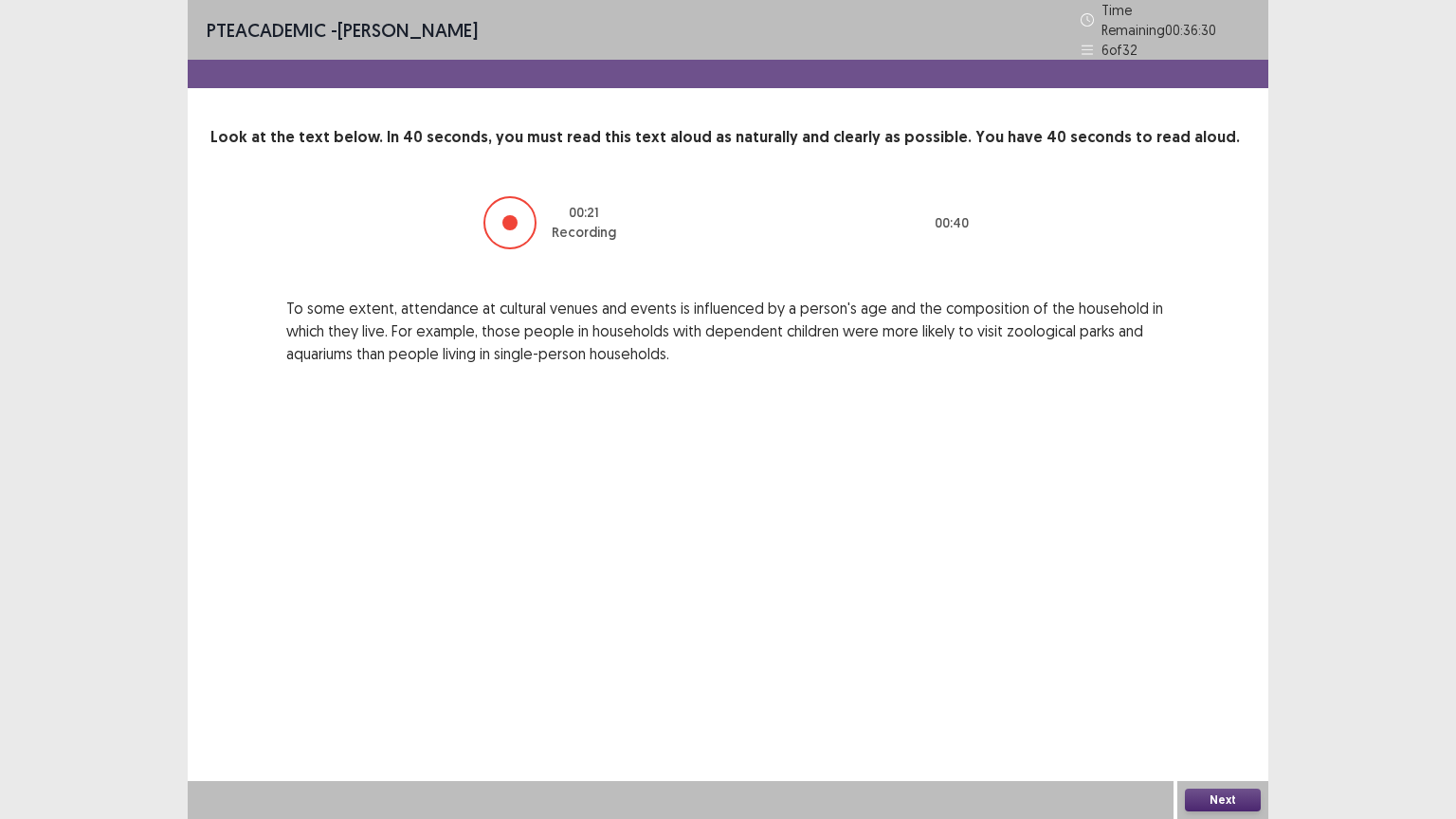
click at [1220, 691] on button "Next" at bounding box center [1222, 799] width 76 height 23
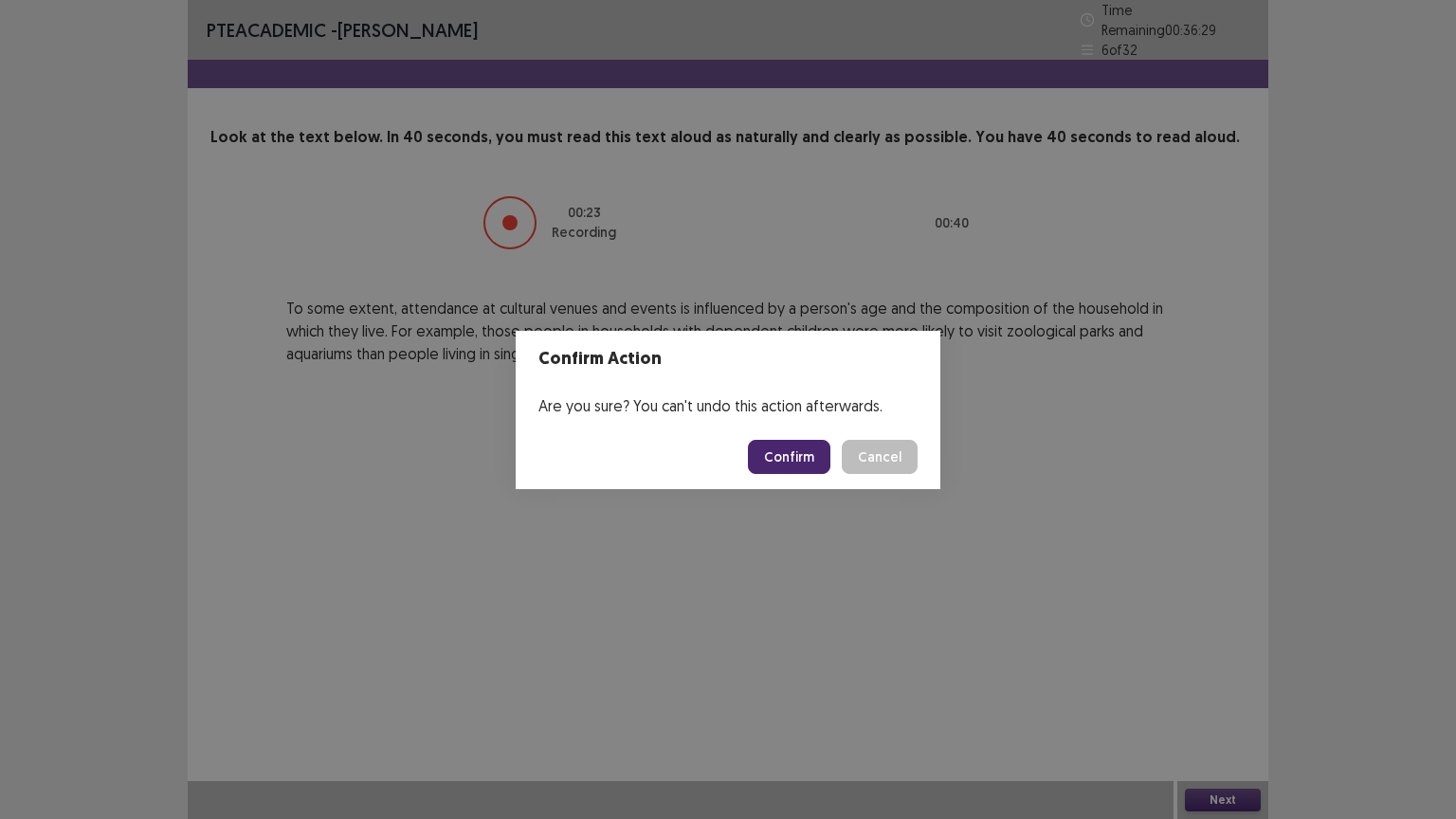
click at [788, 460] on button "Confirm" at bounding box center [788, 457] width 82 height 34
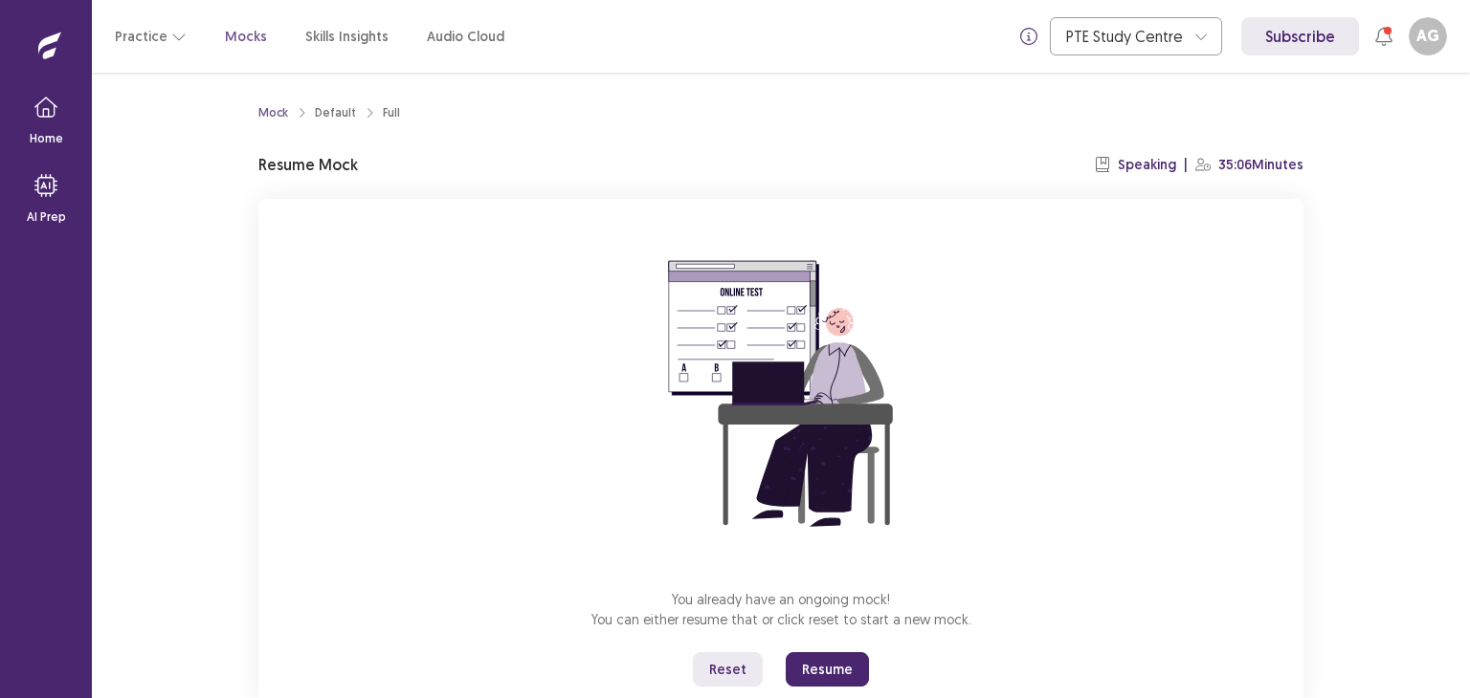
click at [829, 671] on button "Resume" at bounding box center [827, 670] width 83 height 34
